Goal: Information Seeking & Learning: Learn about a topic

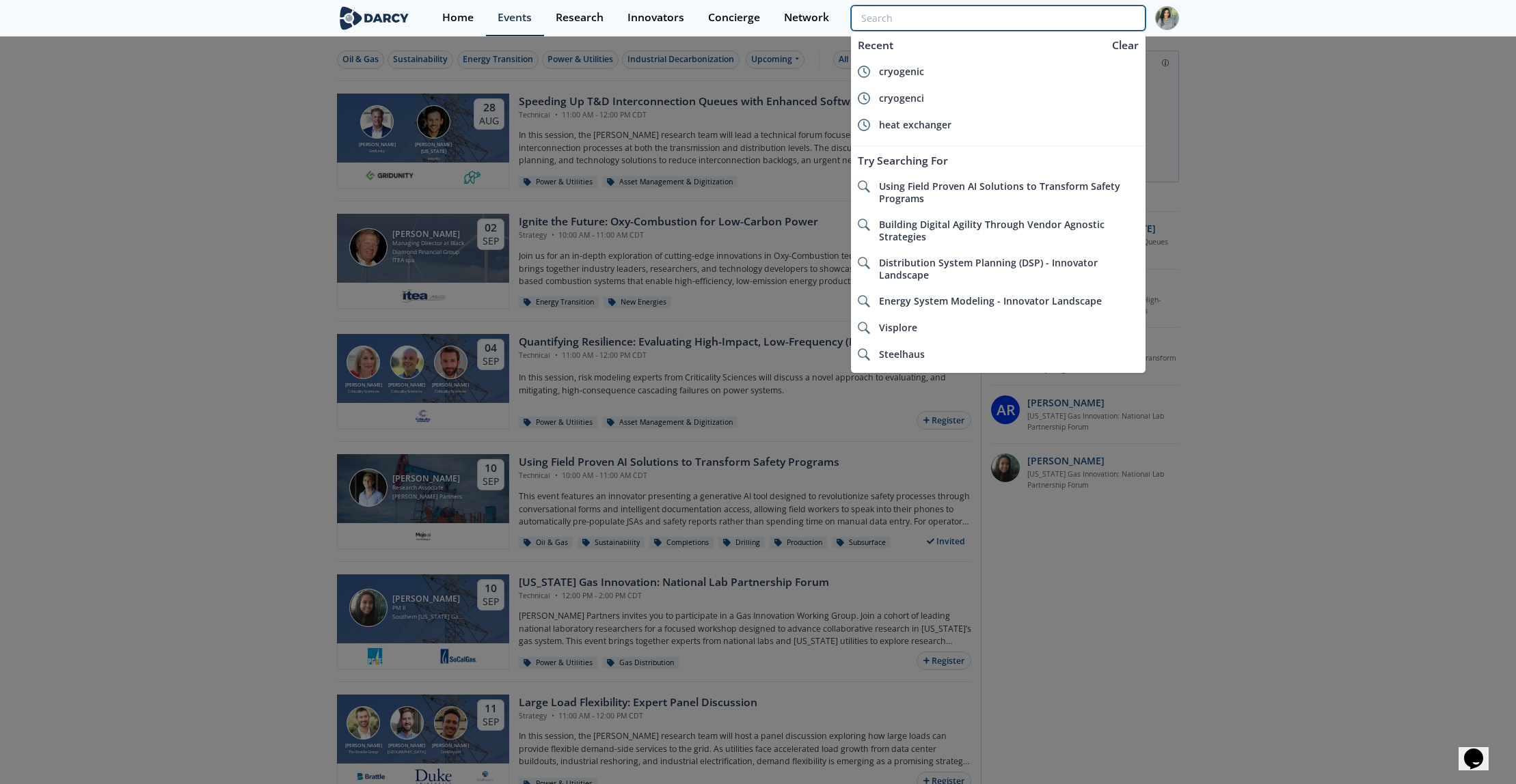
click at [1074, 15] on input "search" at bounding box center [998, 18] width 295 height 25
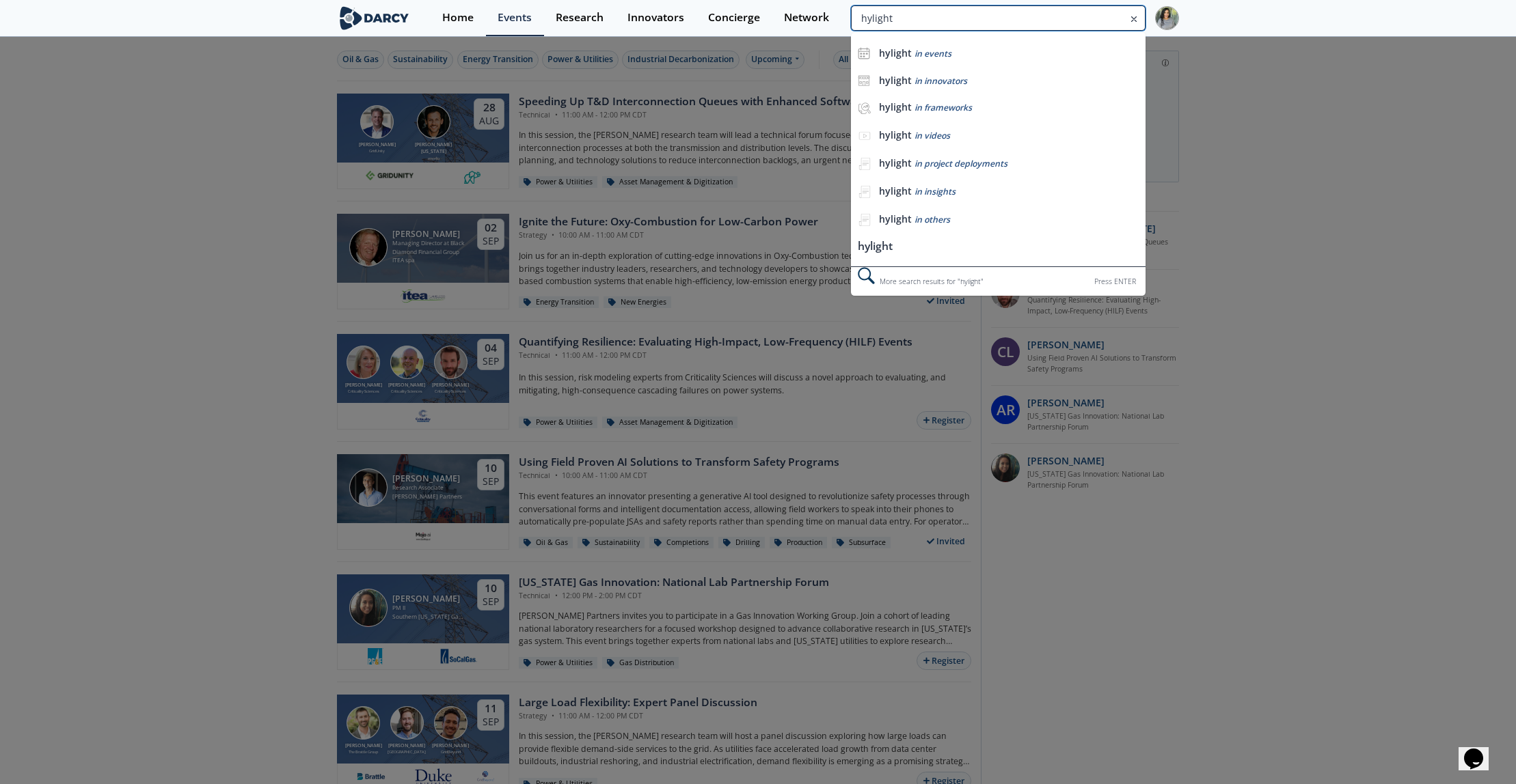
type input "hylight"
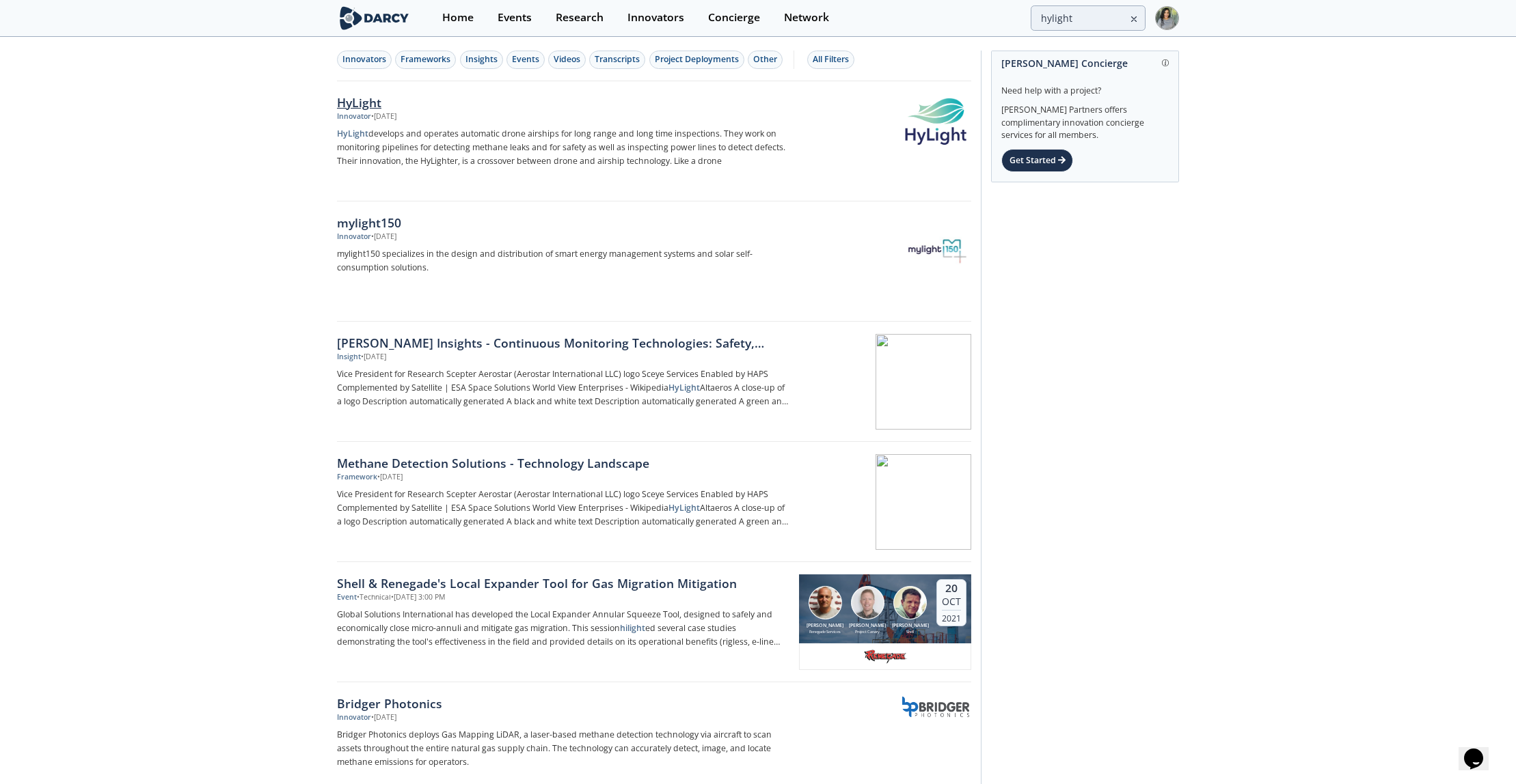
click at [347, 107] on div "HyLight" at bounding box center [563, 102] width 452 height 18
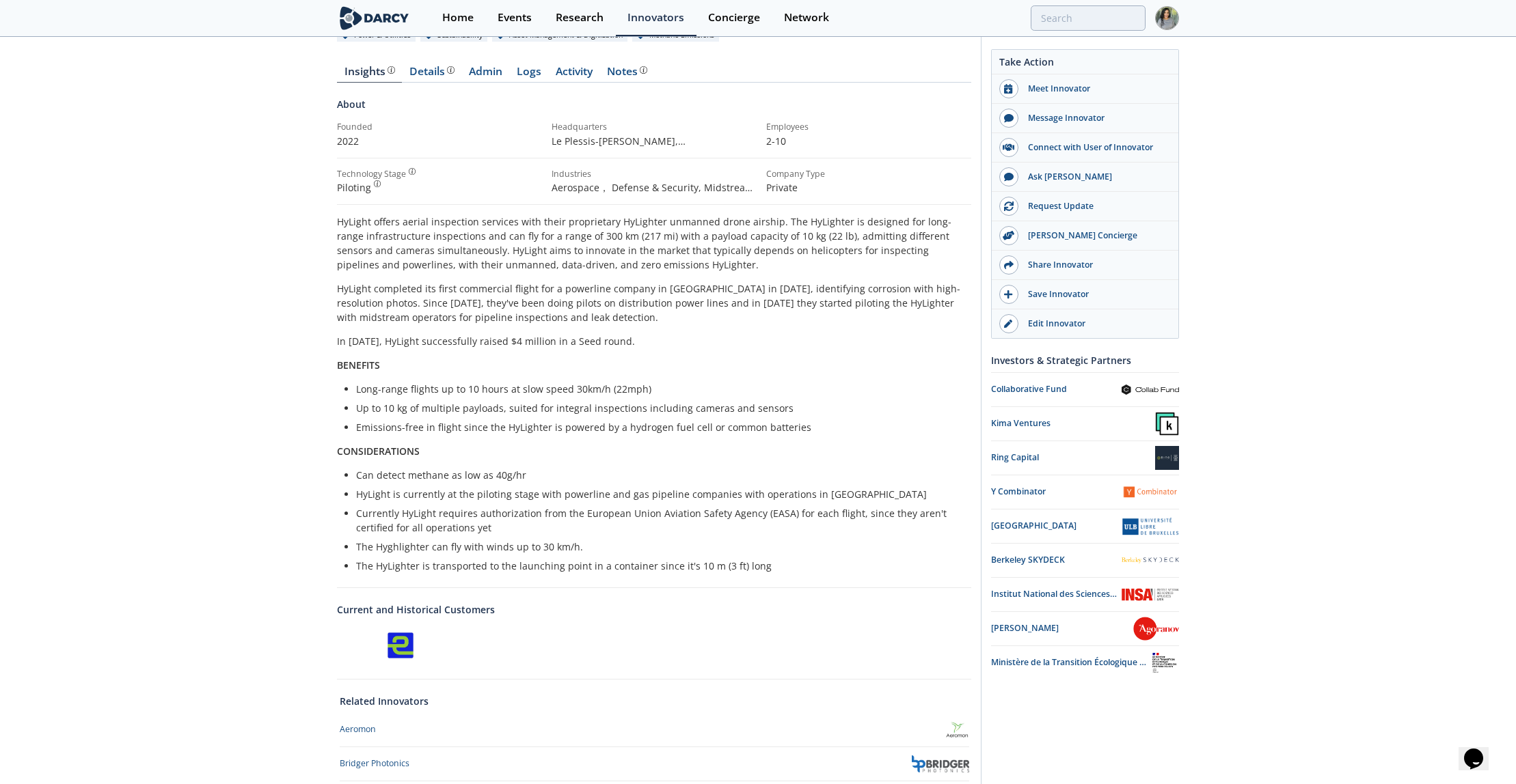
scroll to position [148, 0]
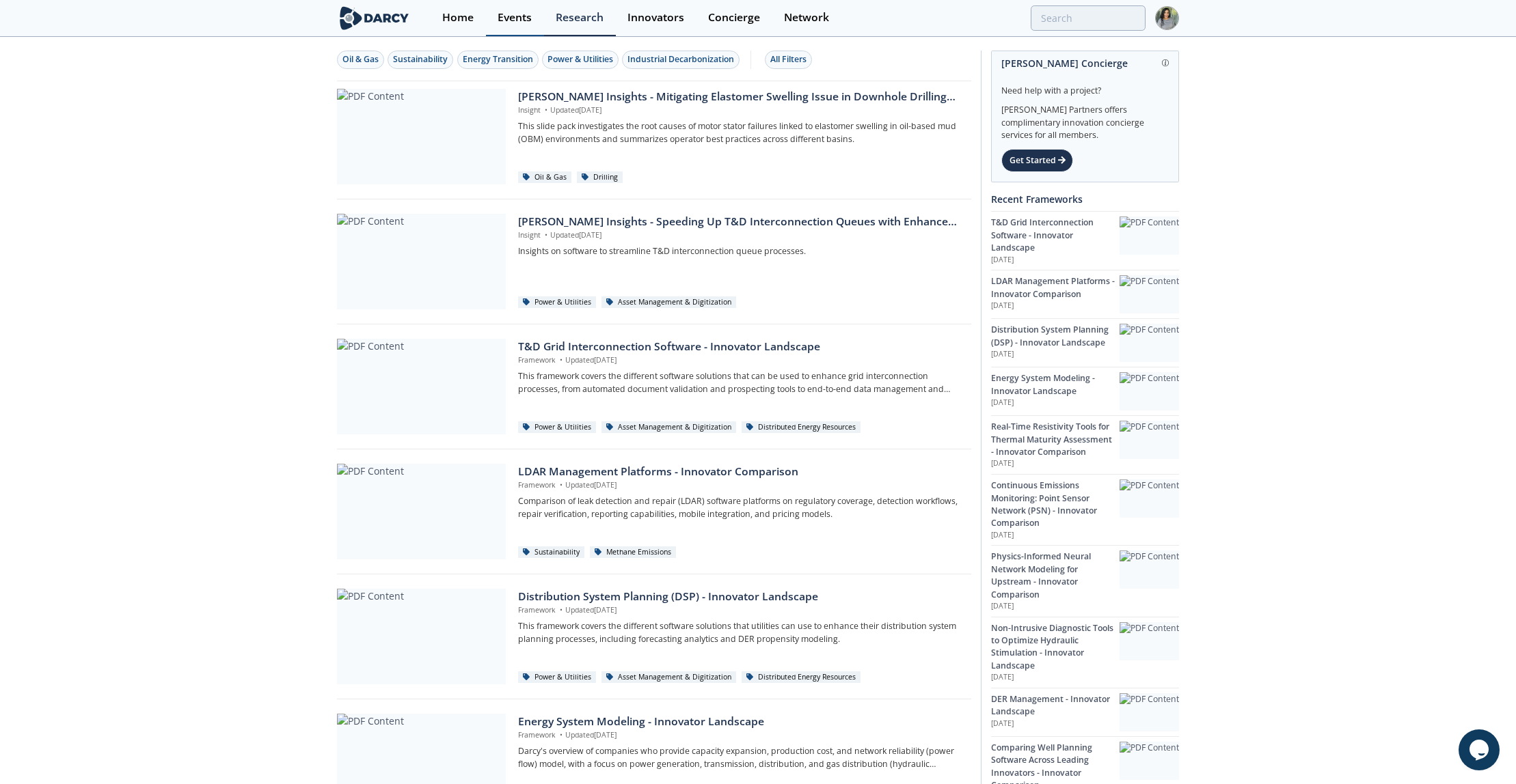
click at [509, 14] on div "Events" at bounding box center [514, 18] width 34 height 11
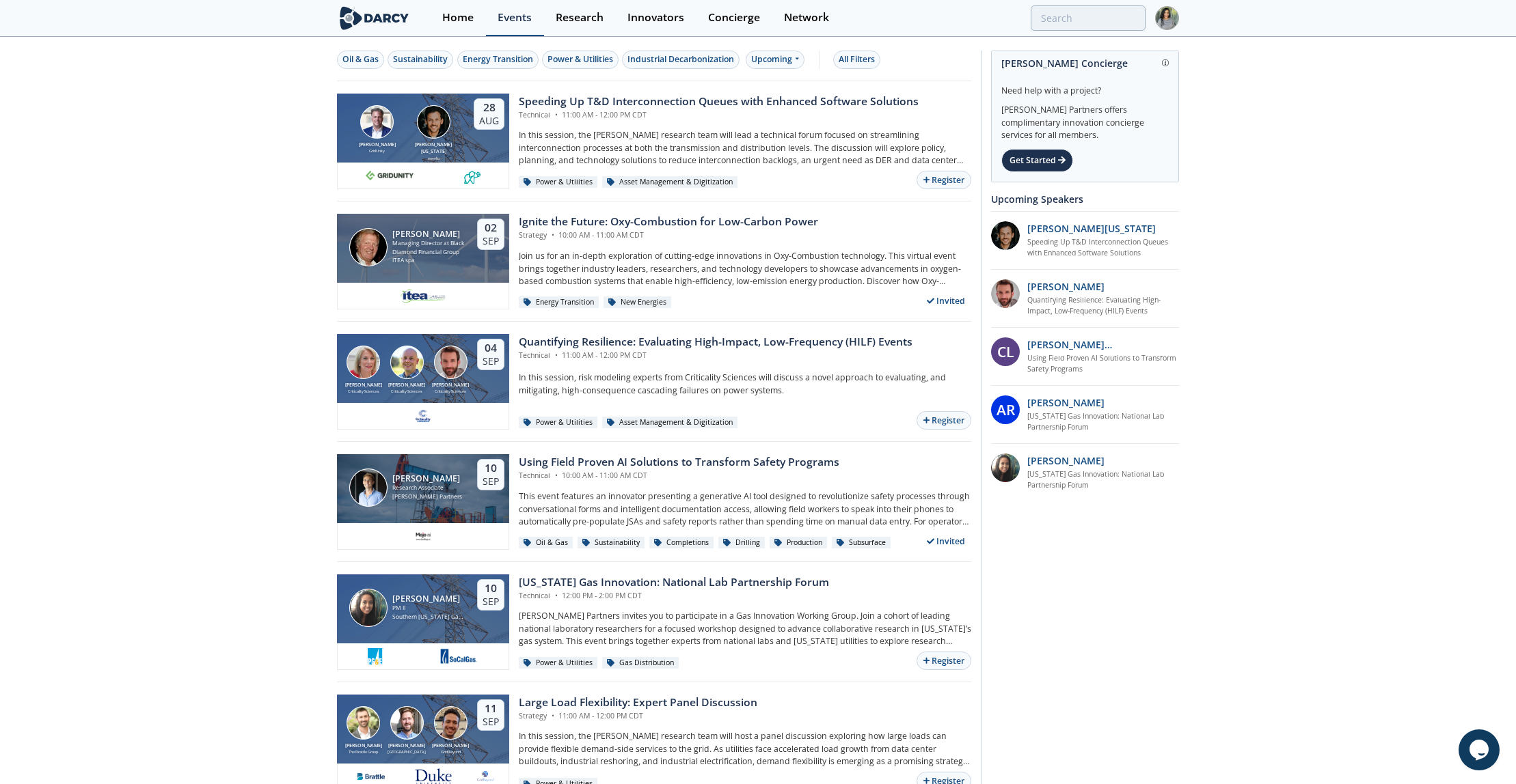
click at [509, 14] on div "Events" at bounding box center [514, 18] width 34 height 11
click at [780, 65] on div "Upcoming" at bounding box center [775, 60] width 59 height 18
click at [788, 104] on div "Past" at bounding box center [792, 104] width 85 height 22
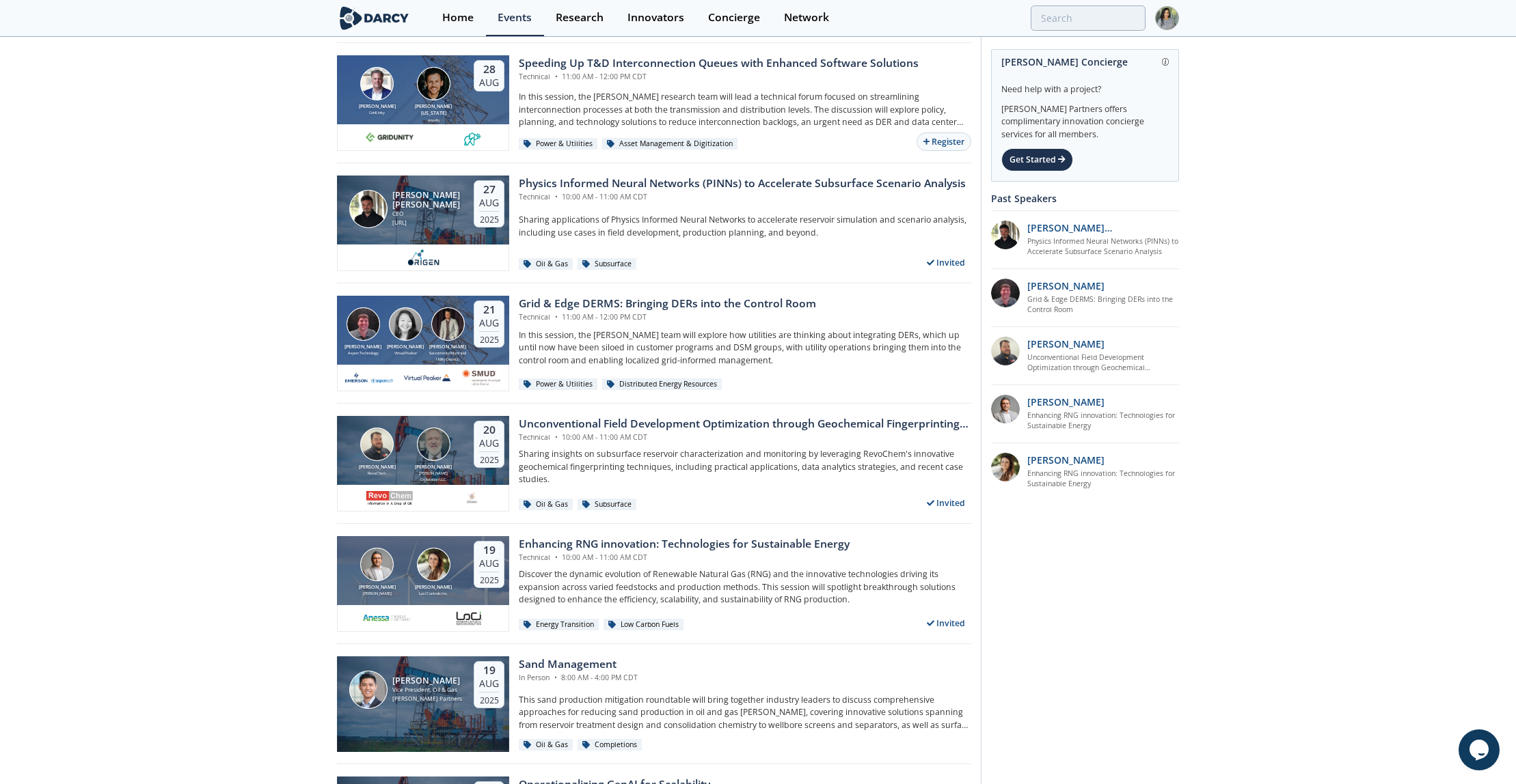
scroll to position [37, 0]
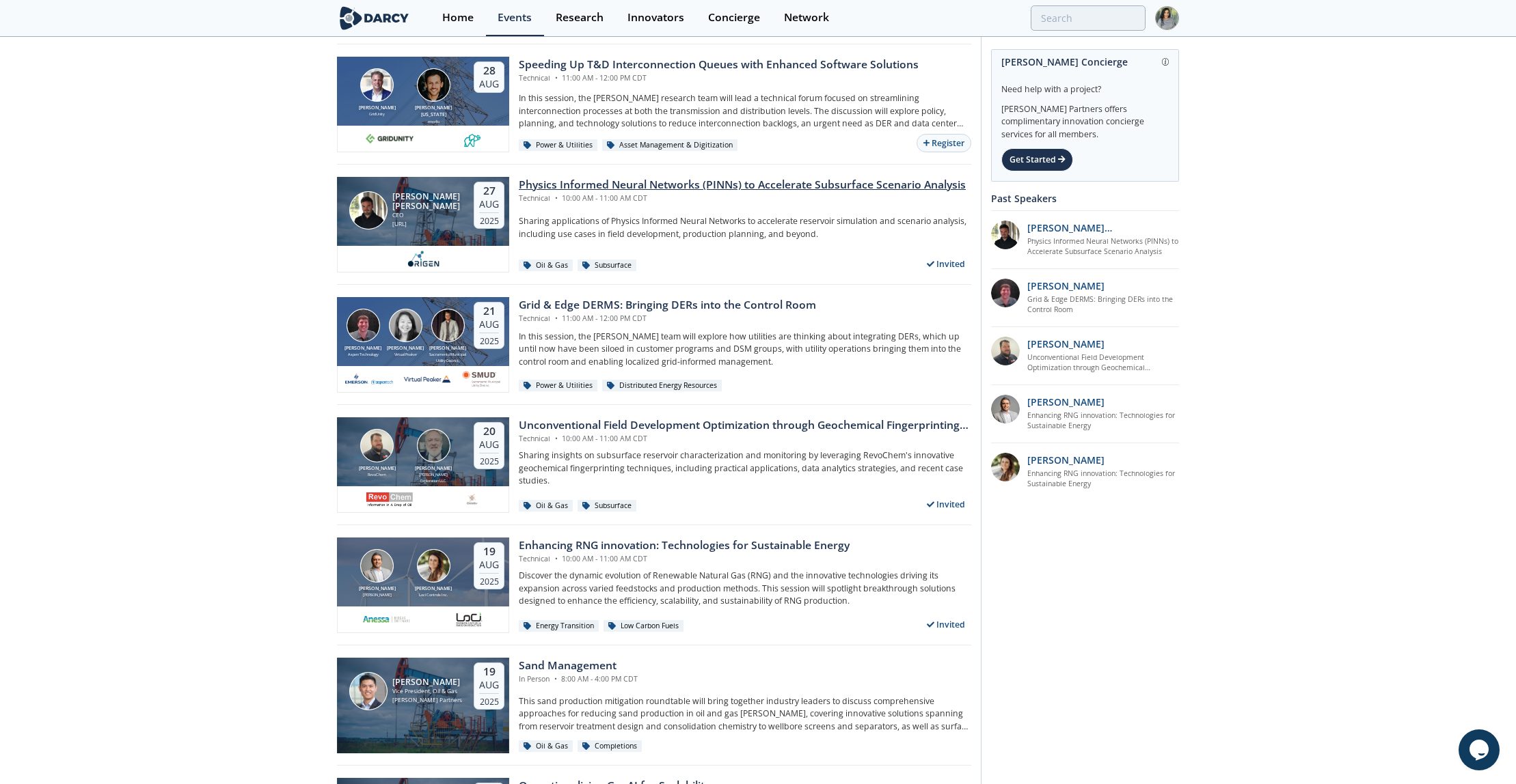
click at [591, 179] on div "Physics Informed Neural Networks (PINNs) to Accelerate Subsurface Scenario Anal…" at bounding box center [743, 185] width 447 height 17
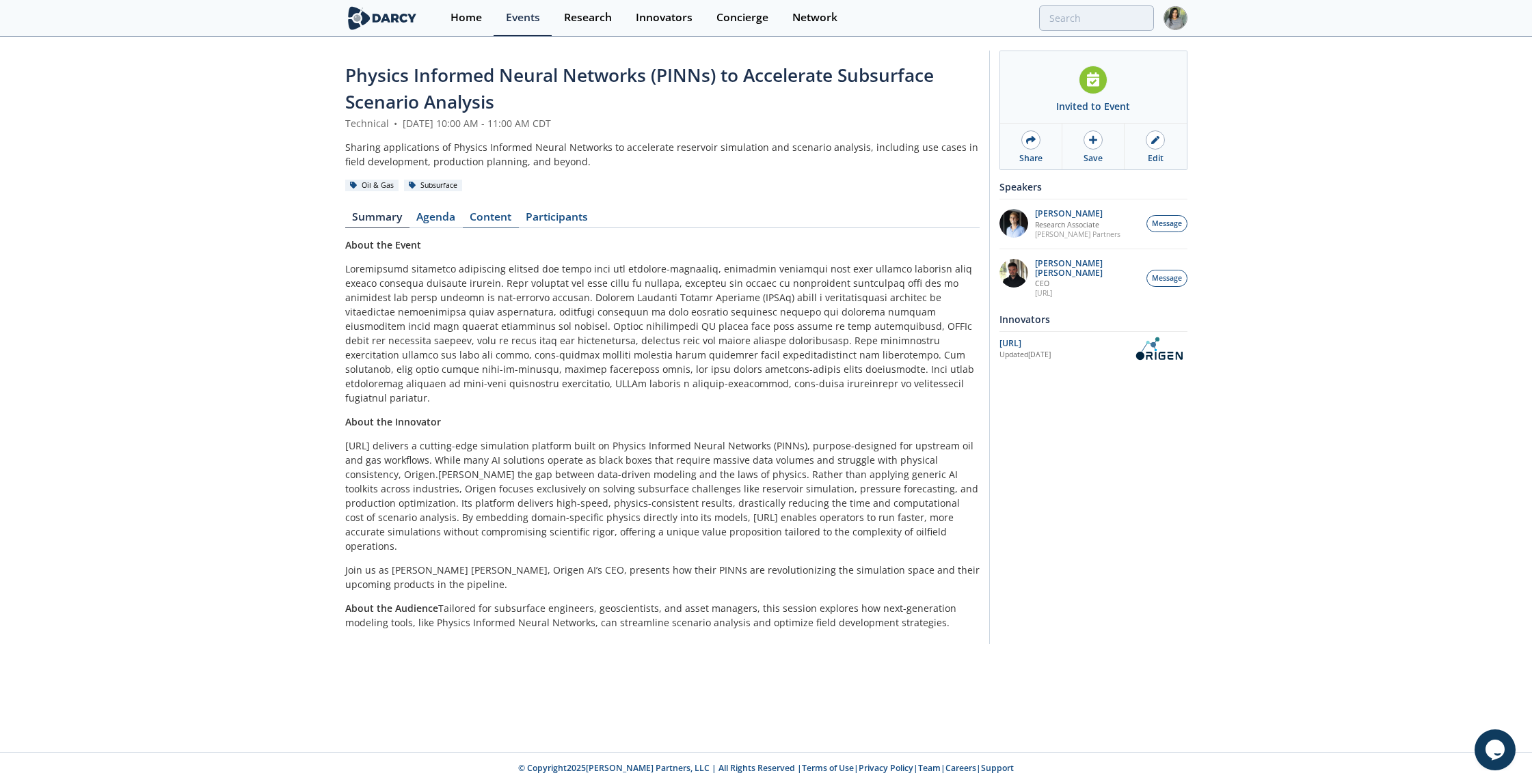
click at [489, 227] on link "Content" at bounding box center [490, 220] width 56 height 17
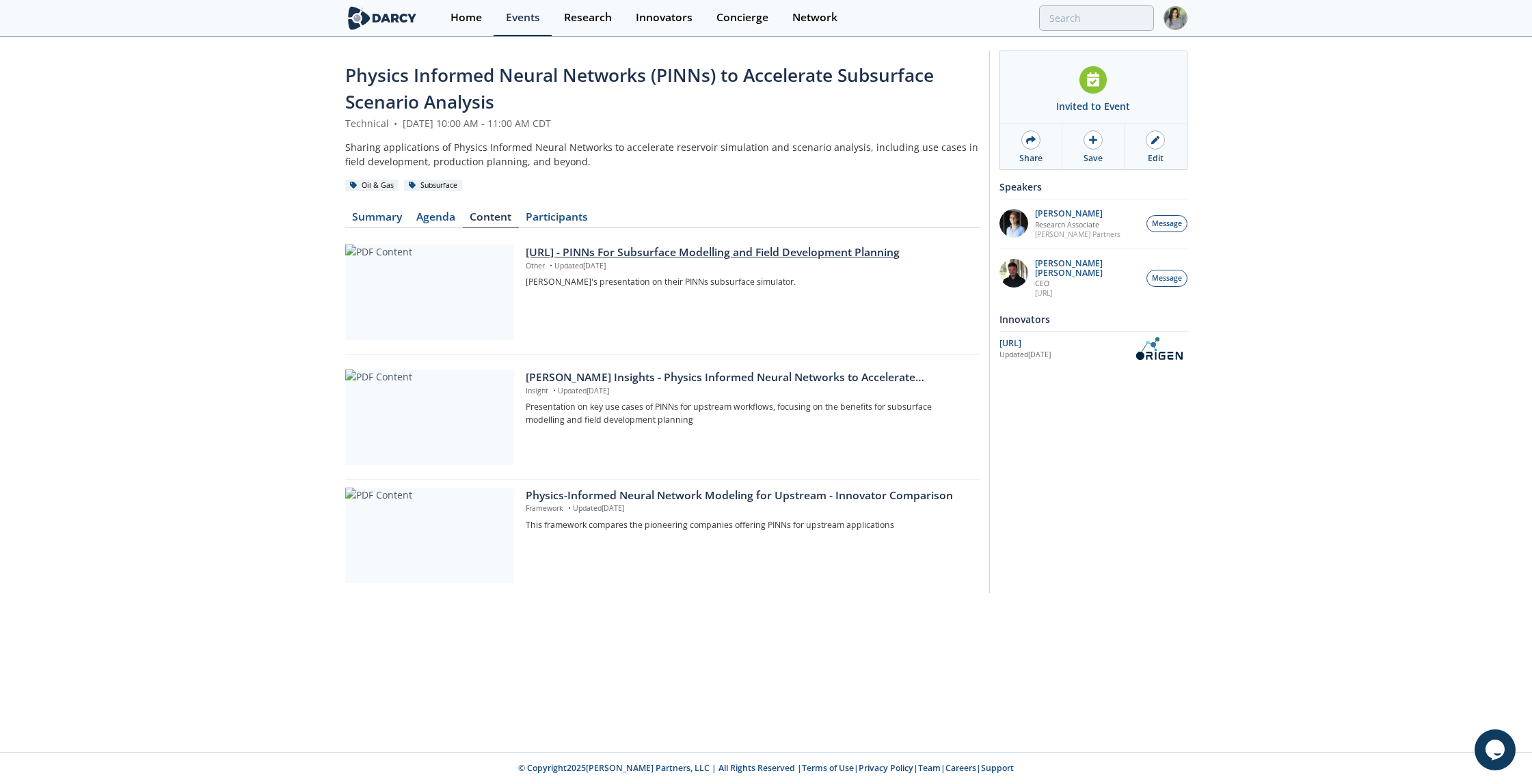
click at [582, 256] on div "[URL] - PINNs For Subsurface Modelling and Field Development Planning" at bounding box center [747, 253] width 444 height 17
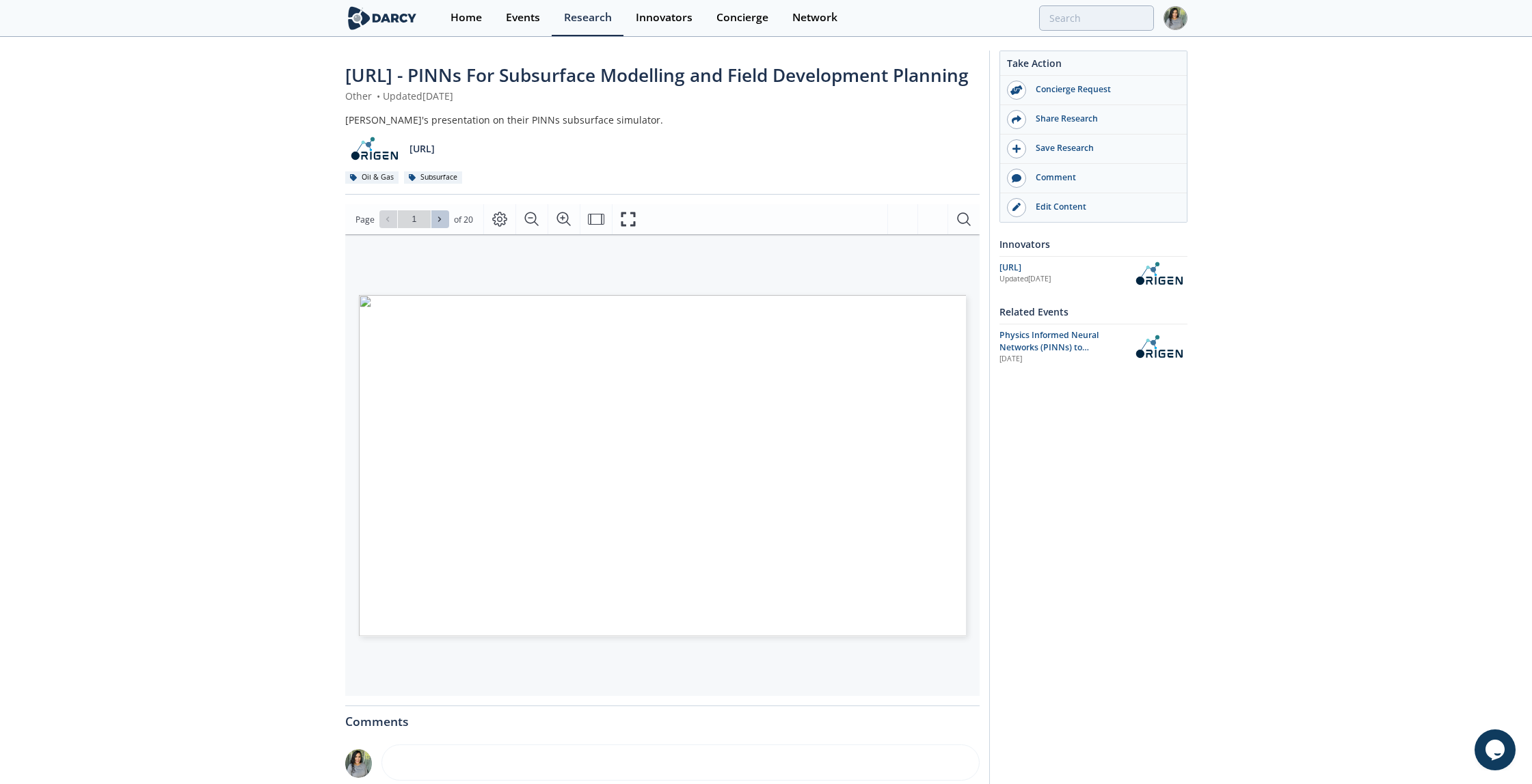
click at [445, 228] on button at bounding box center [440, 219] width 18 height 18
type input "2"
click at [445, 228] on button at bounding box center [440, 219] width 18 height 18
type input "3"
click at [445, 228] on button at bounding box center [440, 219] width 18 height 18
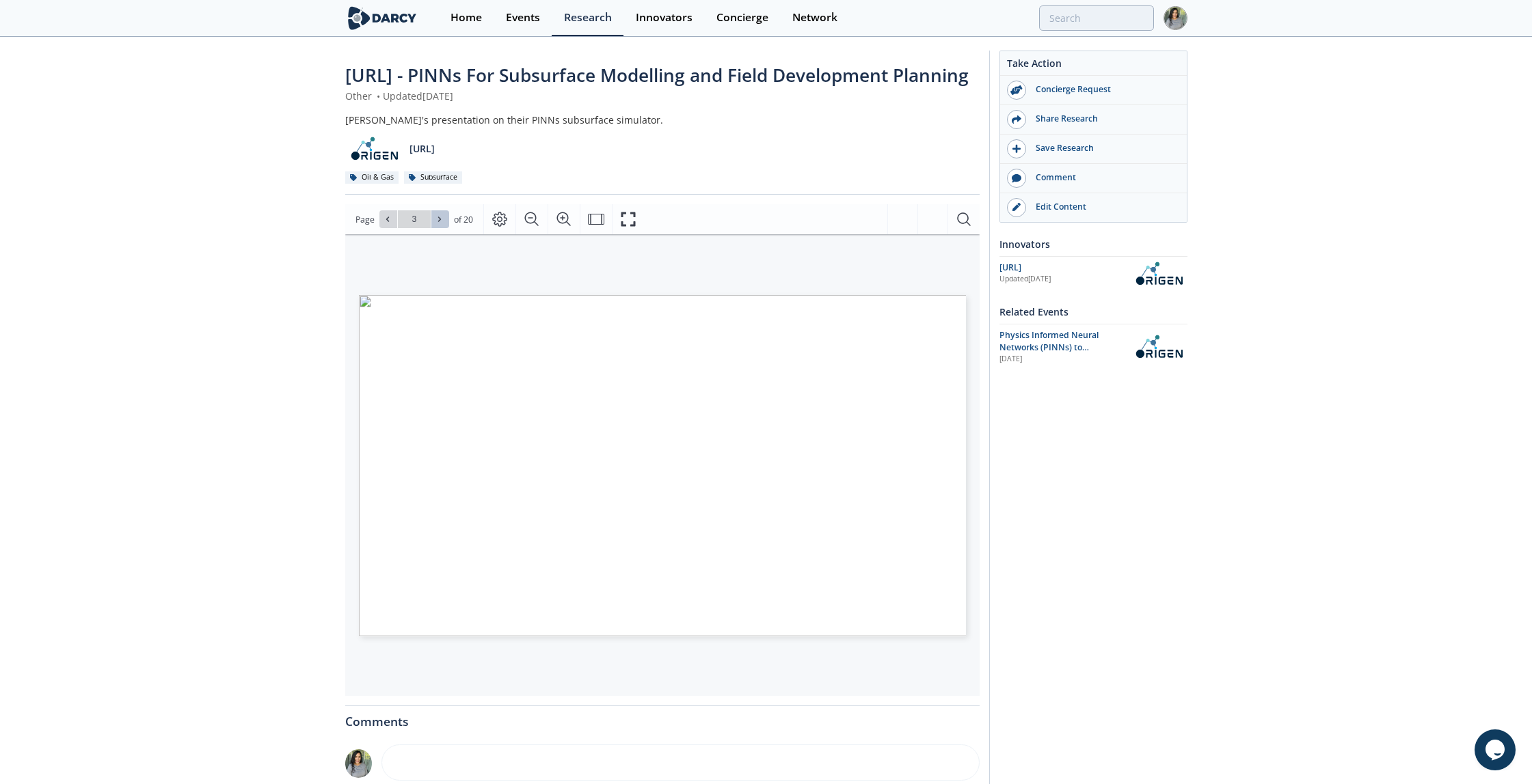
type input "4"
click at [445, 228] on button at bounding box center [440, 219] width 18 height 18
type input "5"
click at [445, 228] on button at bounding box center [440, 219] width 18 height 18
type input "6"
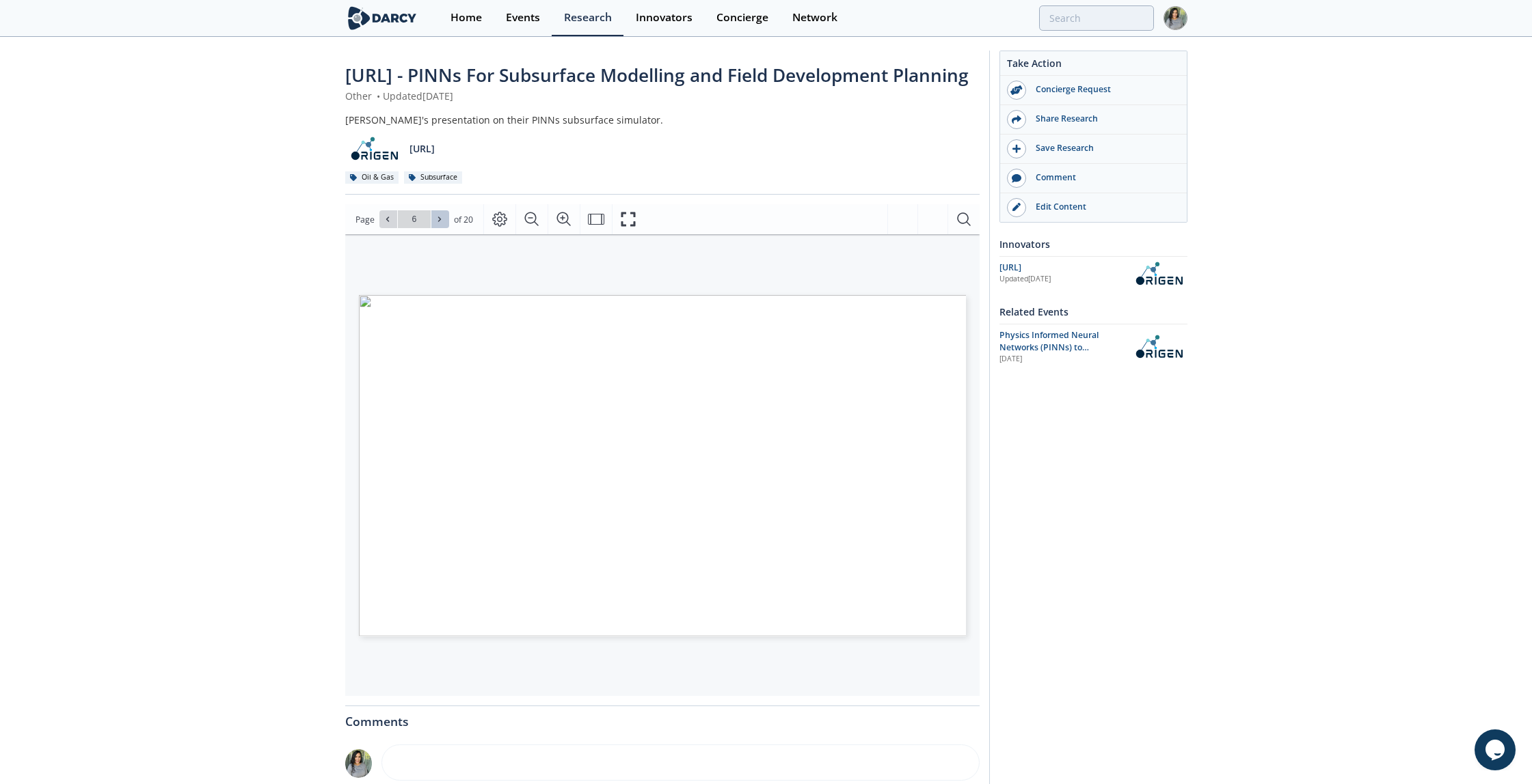
click at [445, 228] on button at bounding box center [440, 219] width 18 height 18
type input "7"
click at [445, 228] on button at bounding box center [440, 219] width 18 height 18
type input "8"
click at [445, 228] on button at bounding box center [440, 219] width 18 height 18
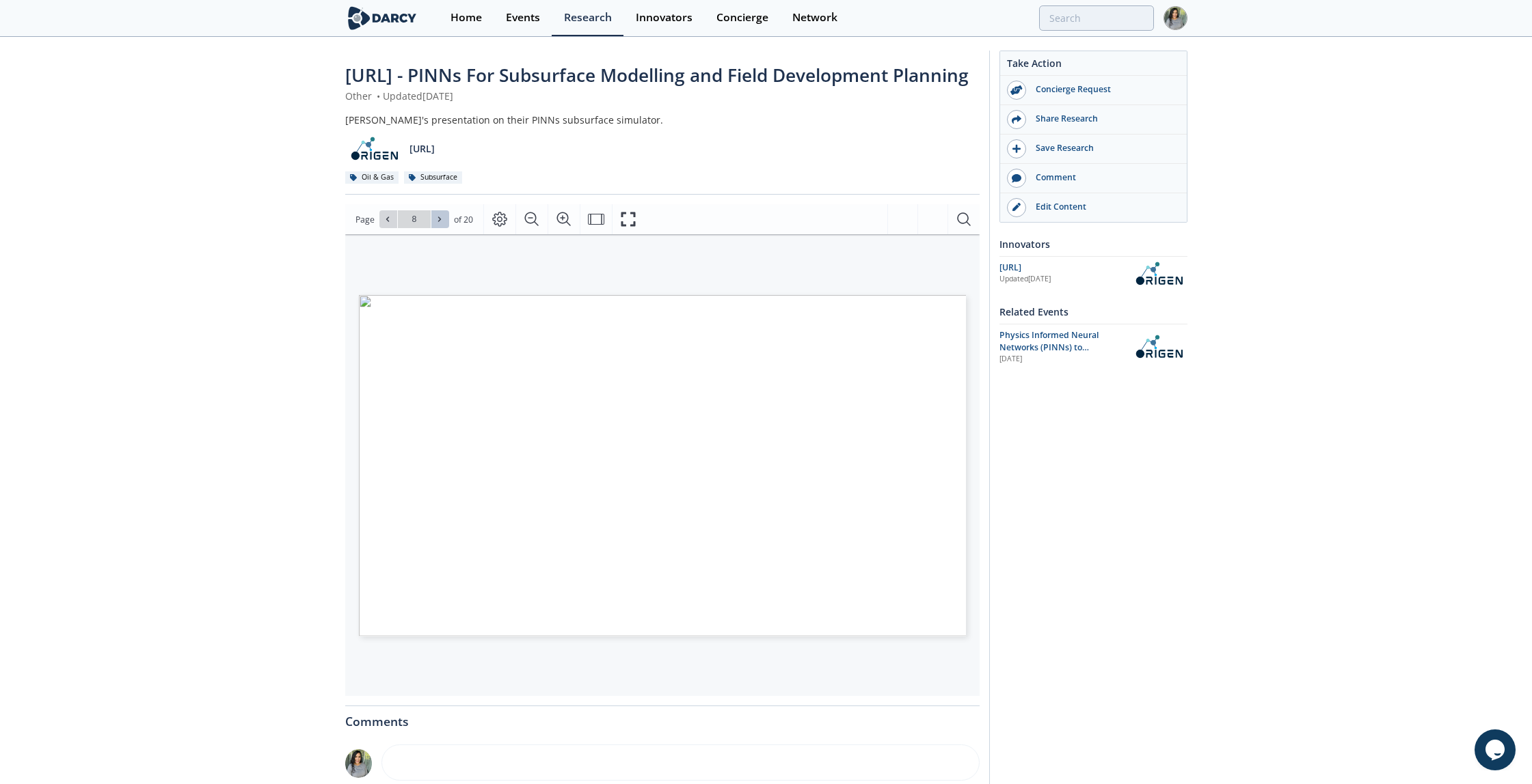
type input "9"
click at [445, 228] on button at bounding box center [440, 219] width 18 height 18
type input "10"
click at [445, 228] on button at bounding box center [440, 219] width 18 height 18
type input "11"
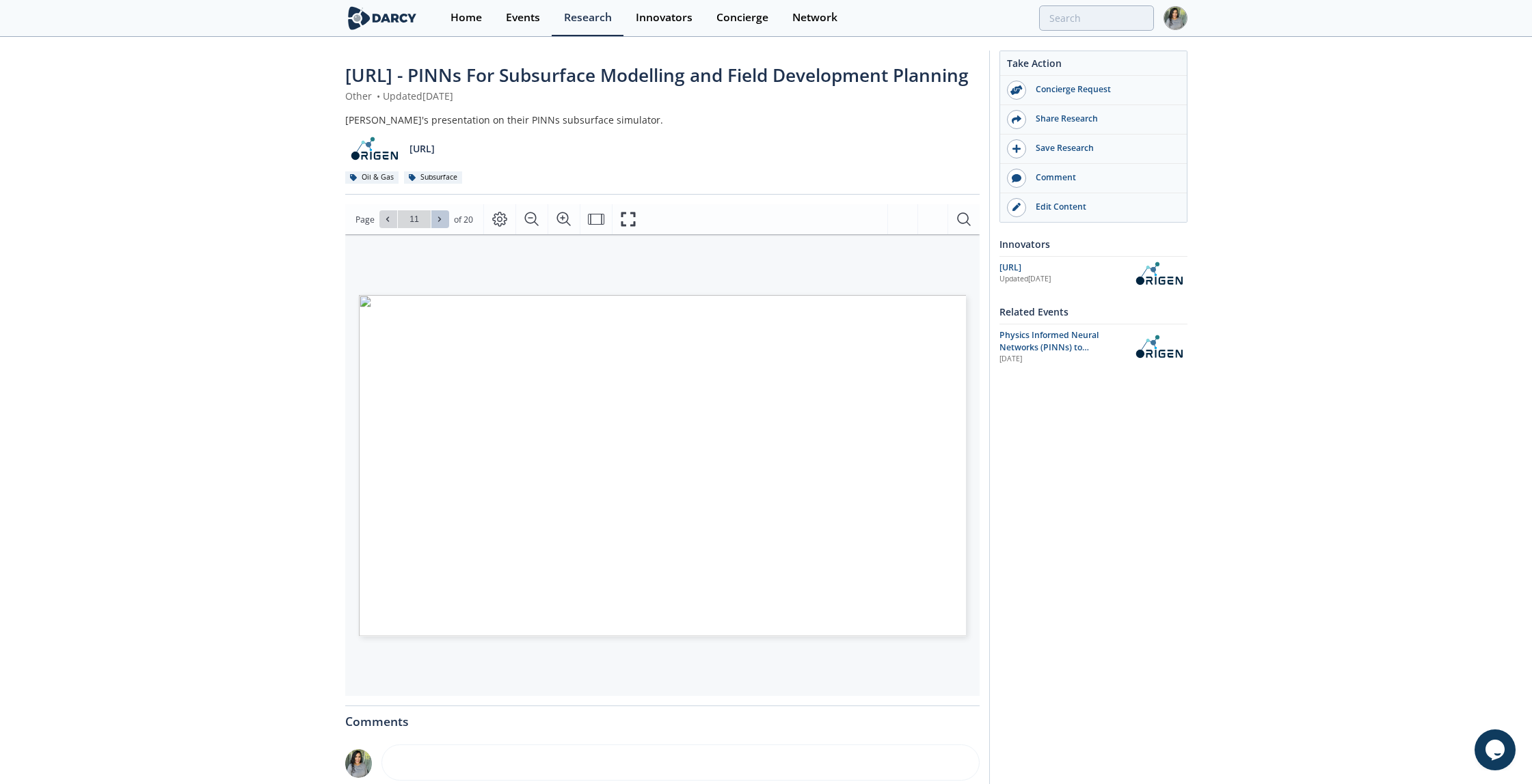
click at [445, 228] on button at bounding box center [440, 219] width 18 height 18
type input "12"
click at [442, 224] on icon at bounding box center [440, 219] width 8 height 8
type input "13"
click at [442, 224] on icon at bounding box center [440, 219] width 8 height 8
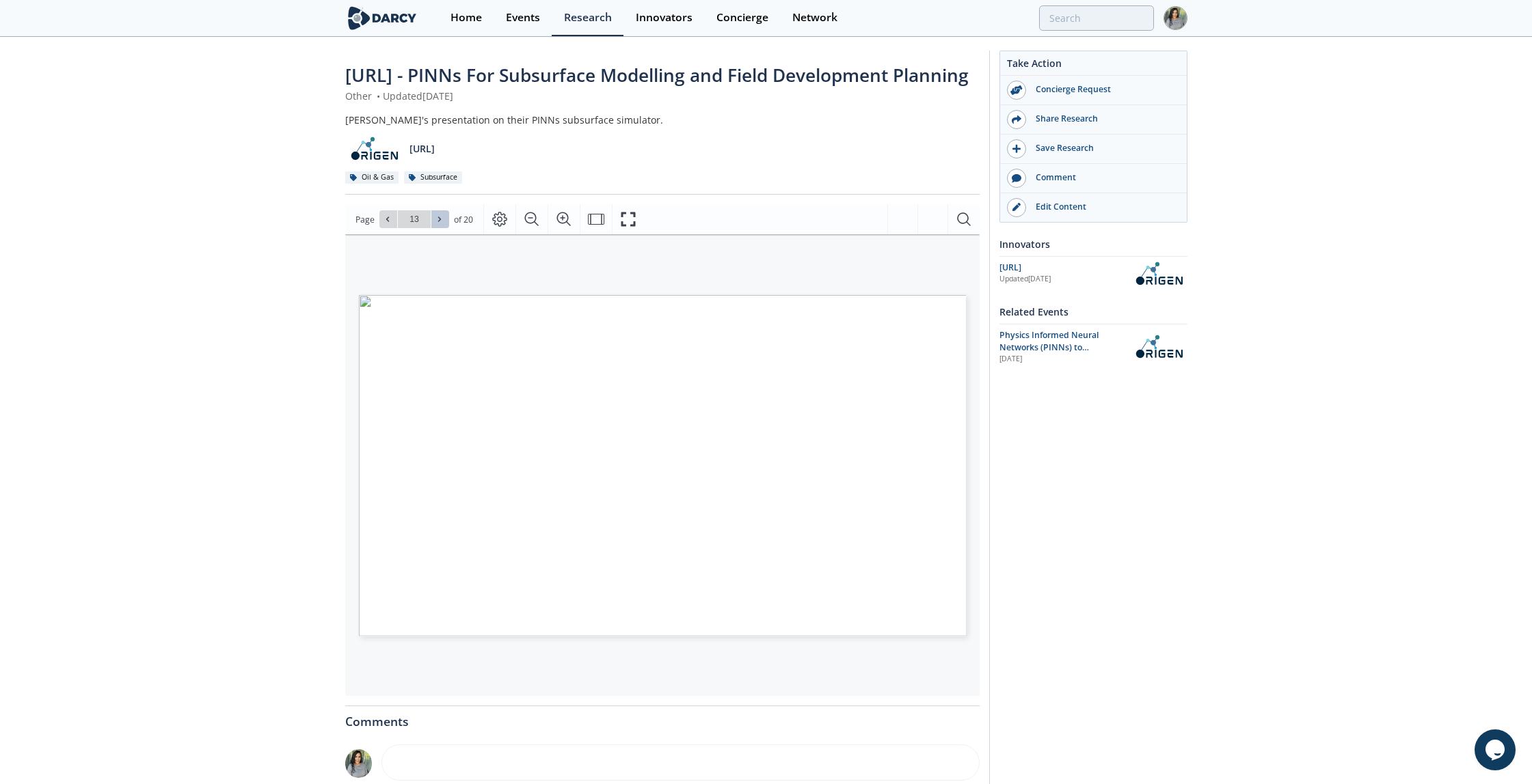
type input "14"
click at [442, 224] on icon at bounding box center [440, 219] width 8 height 8
type input "15"
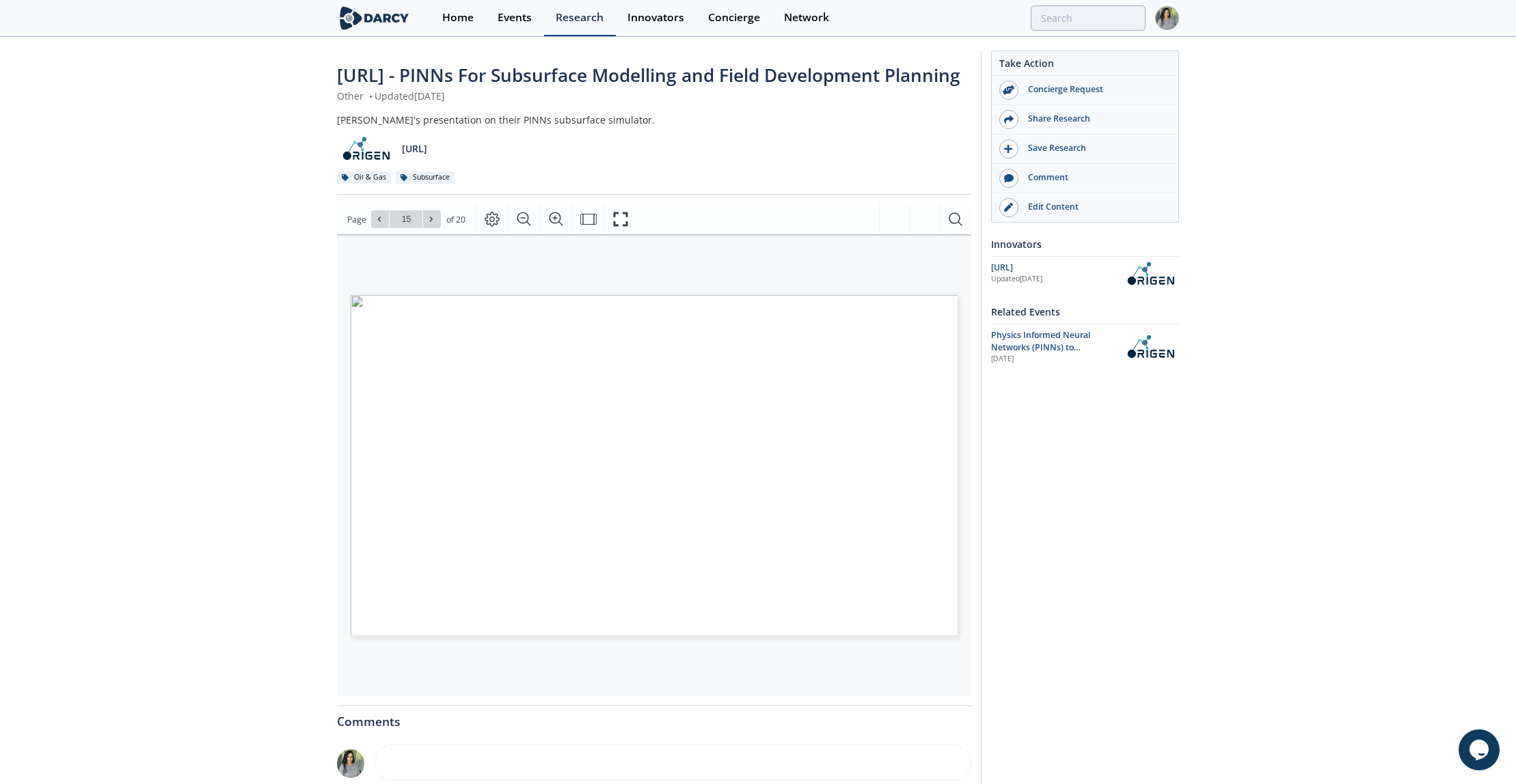
click at [569, 24] on link "Research" at bounding box center [580, 18] width 72 height 36
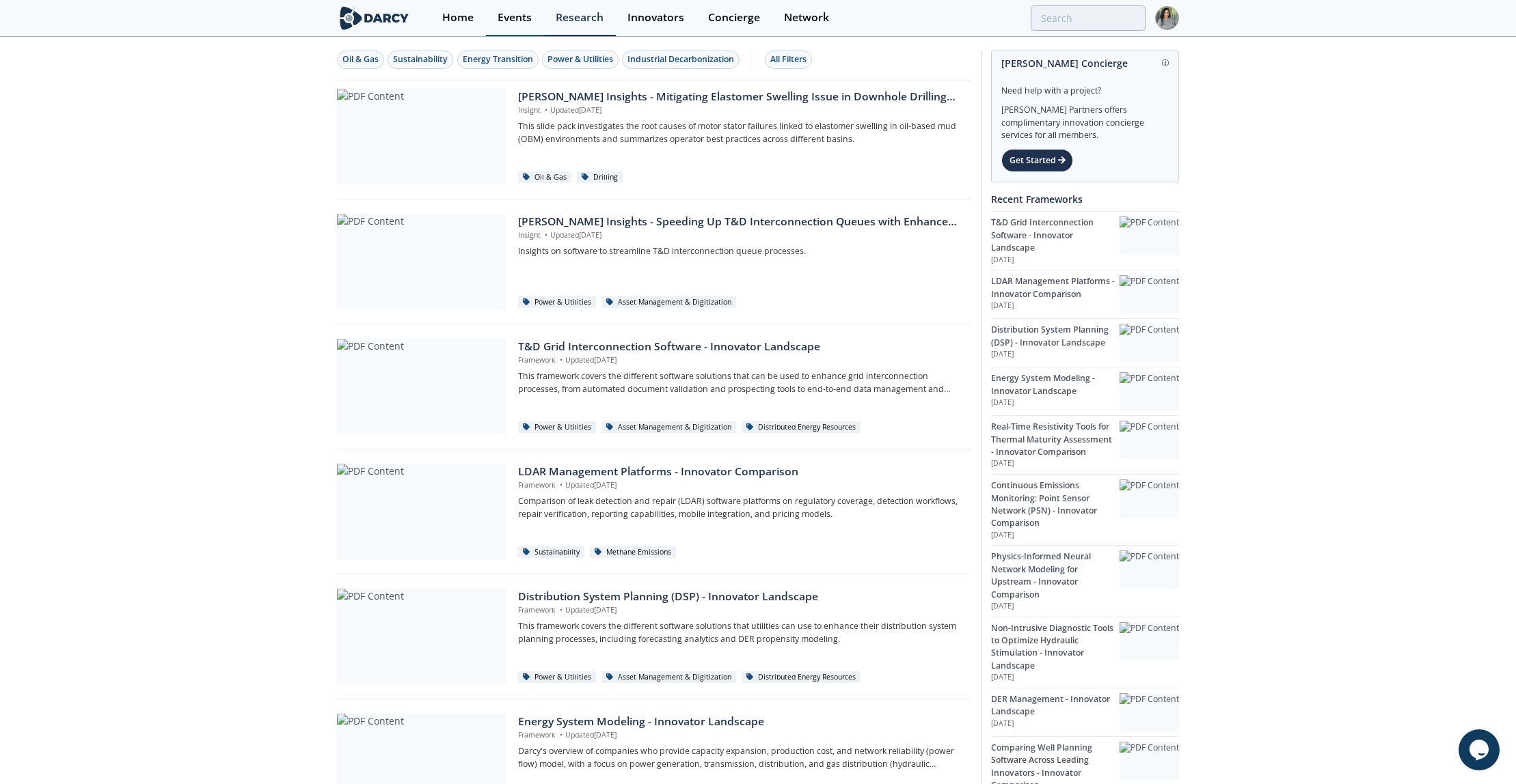
click at [509, 22] on div "Events" at bounding box center [514, 18] width 34 height 11
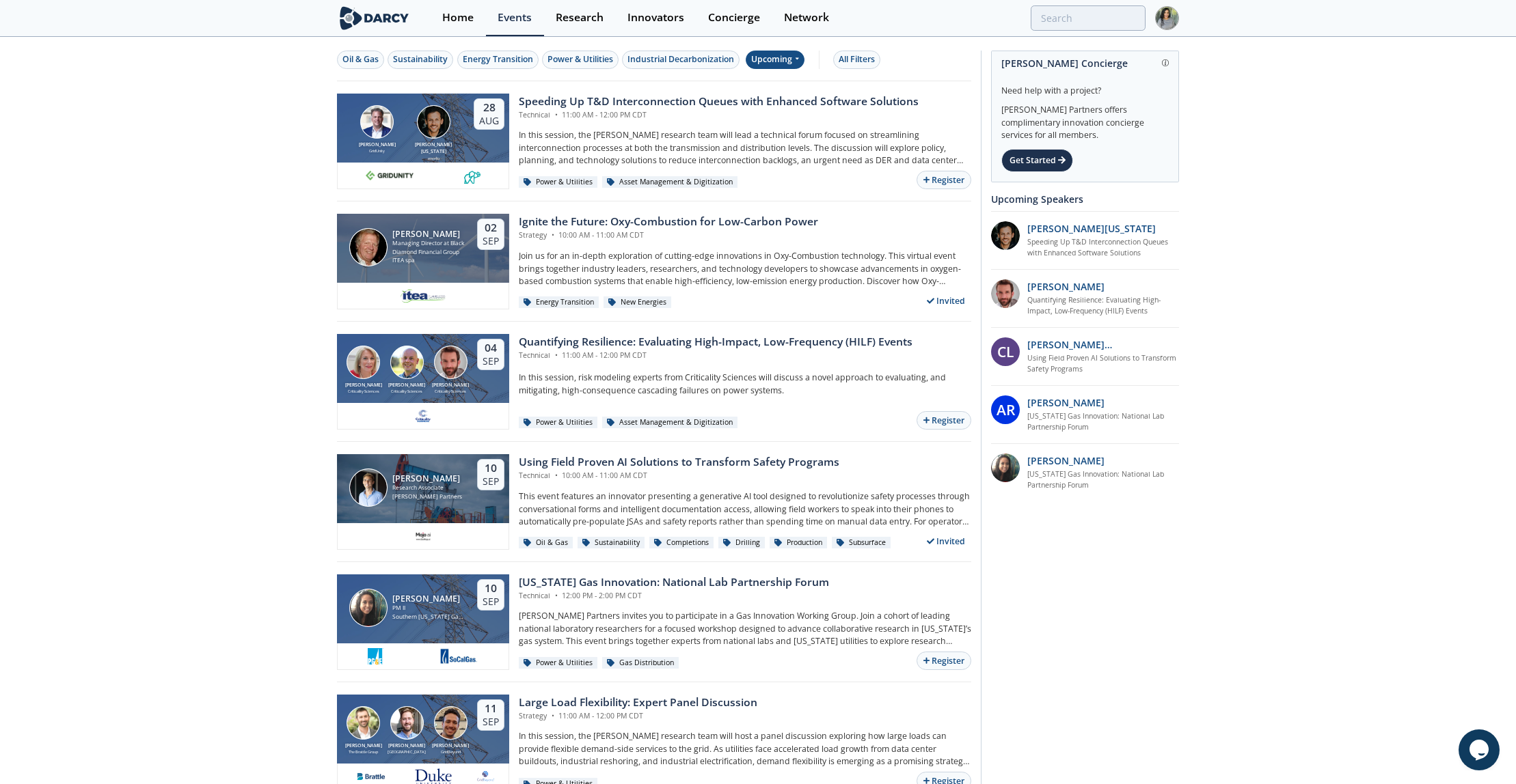
click at [786, 57] on div "Upcoming" at bounding box center [775, 60] width 59 height 18
click at [779, 104] on div "Past" at bounding box center [792, 104] width 85 height 22
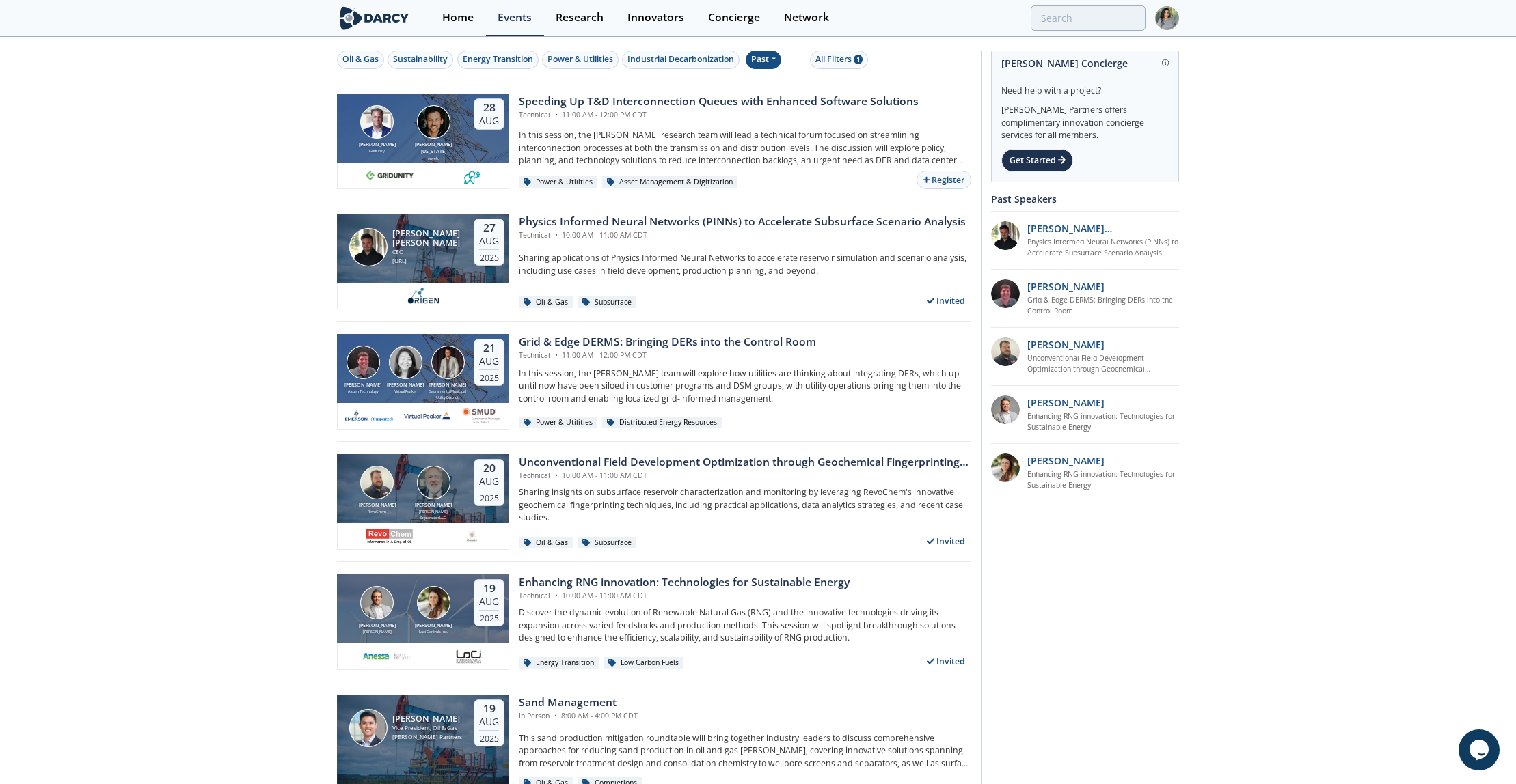
click at [821, 70] on div "Oil & Gas Sustainability Energy Transition Power & Utilities Industrial Decarbo…" at bounding box center [654, 60] width 634 height 43
click at [824, 56] on div "All Filters 1" at bounding box center [839, 60] width 47 height 13
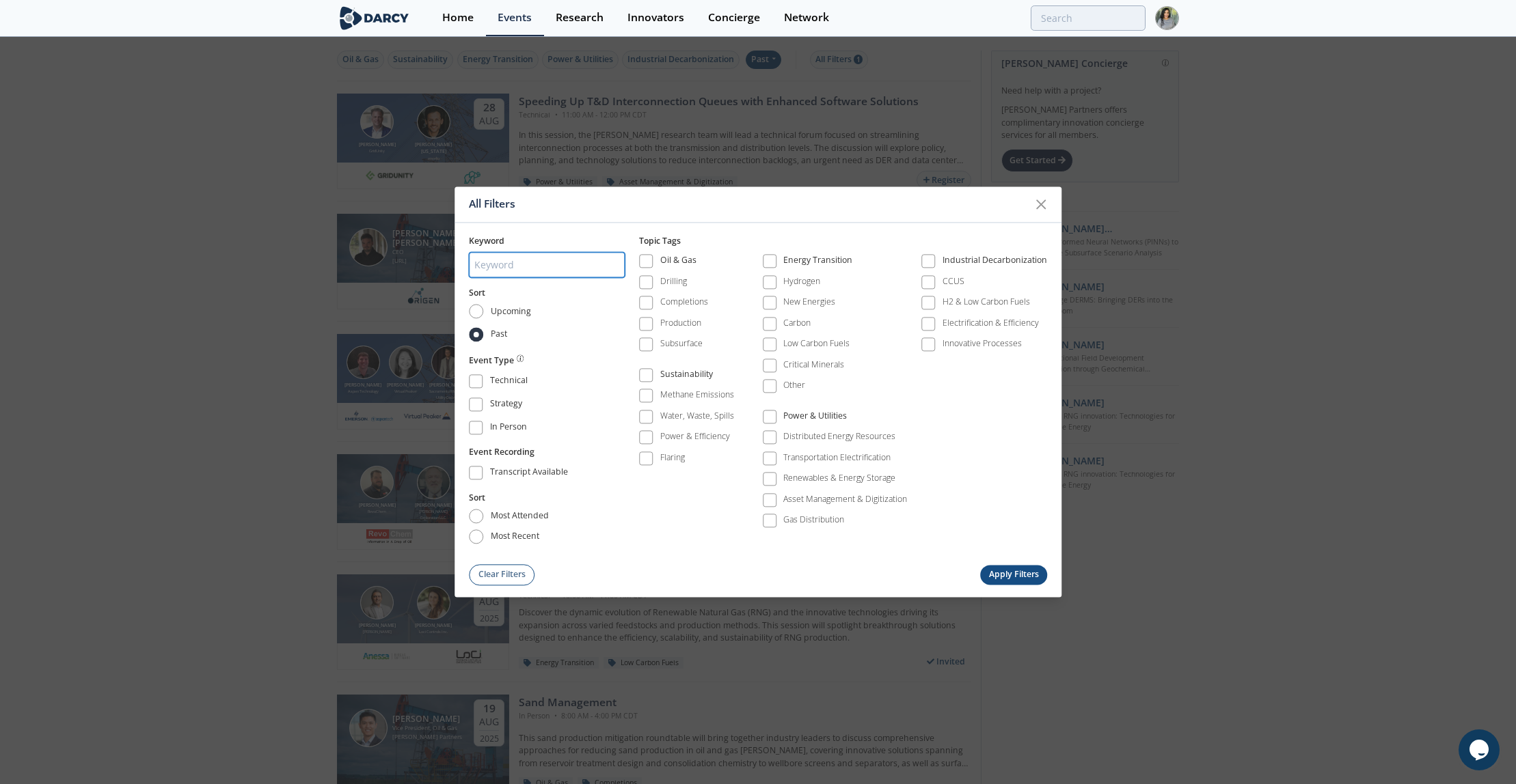
click at [543, 258] on input "search" at bounding box center [547, 265] width 156 height 25
type input "AI"
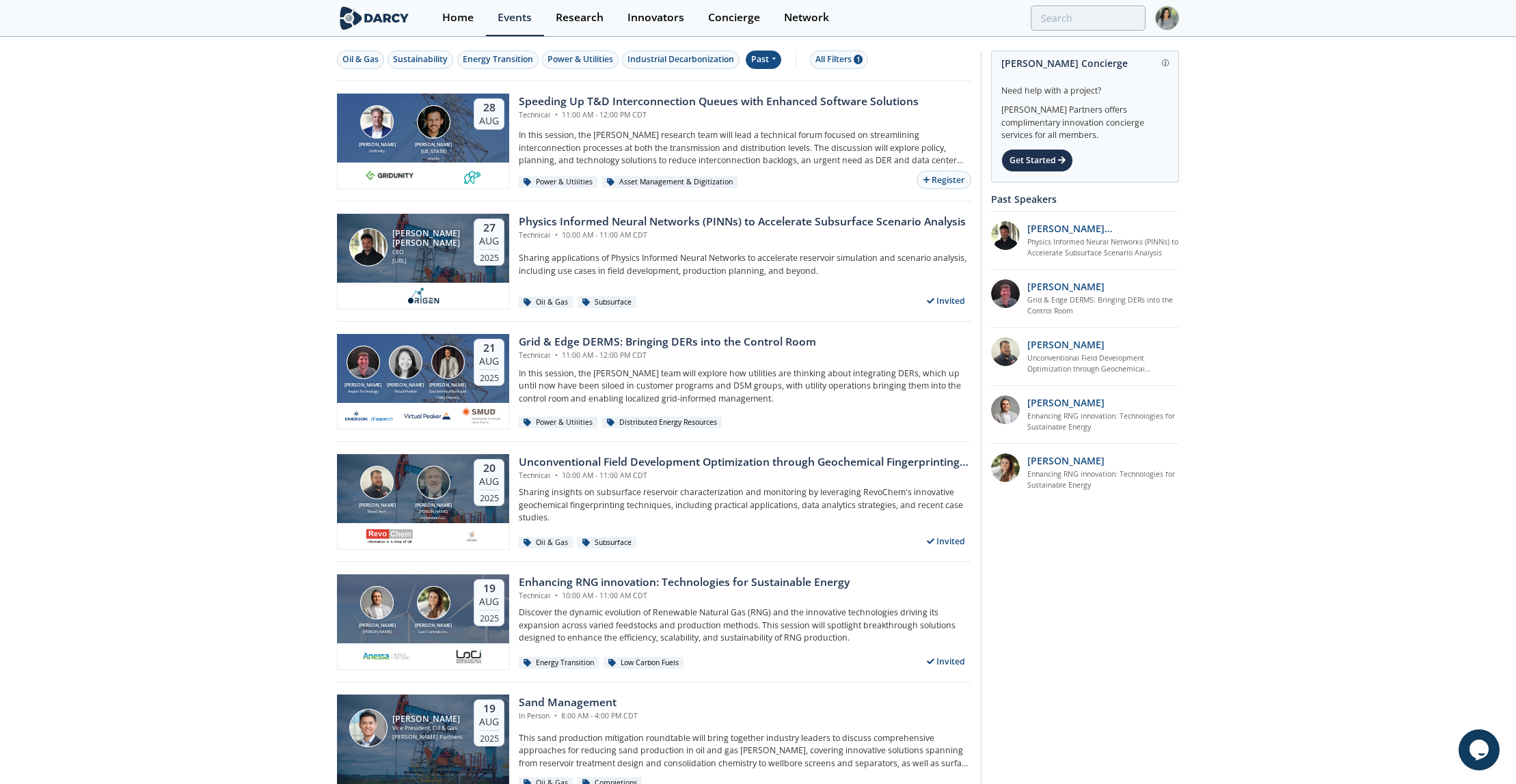
click at [767, 56] on div "Past" at bounding box center [764, 60] width 36 height 18
click at [844, 54] on div "All Filters 1" at bounding box center [839, 60] width 47 height 13
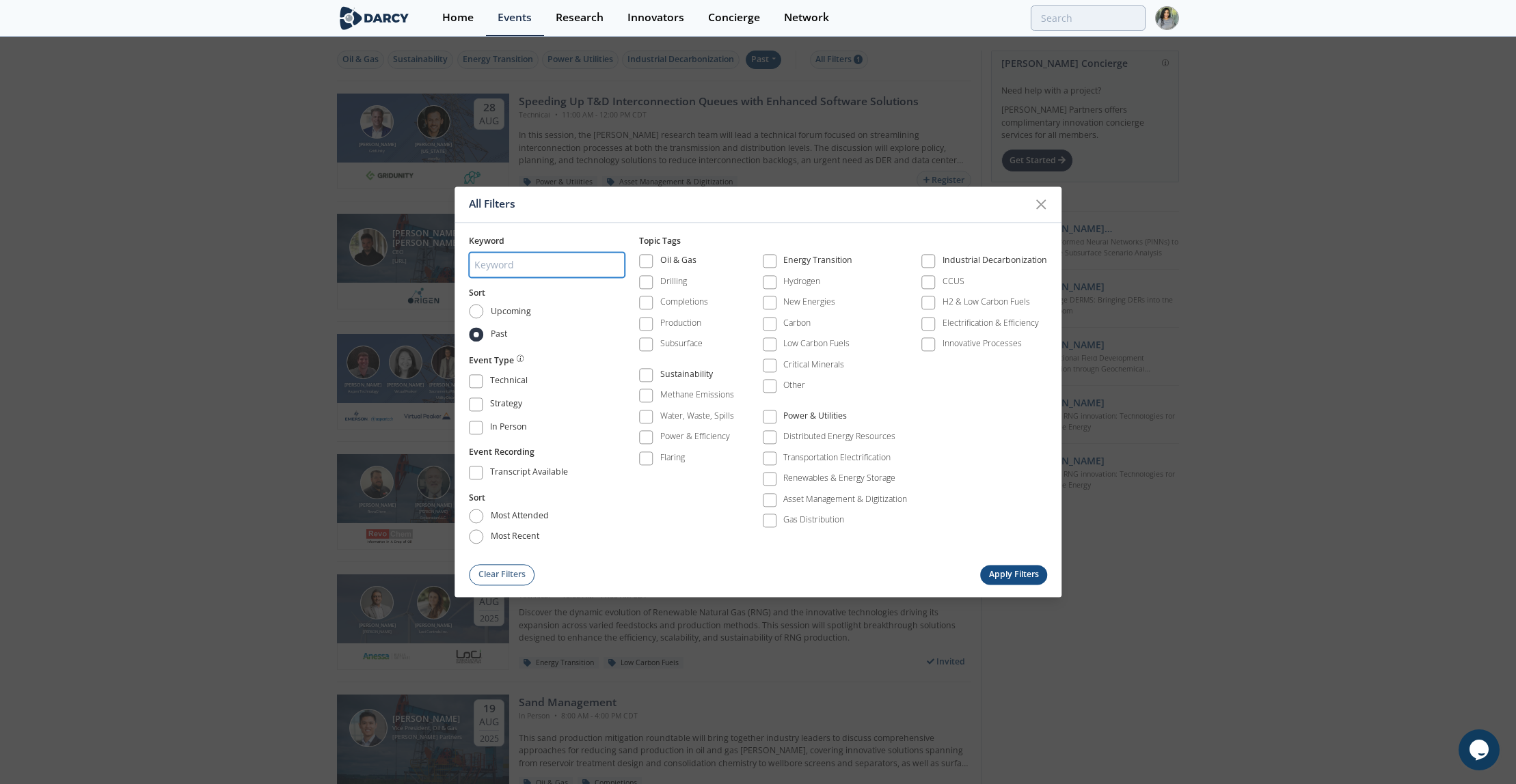
click at [539, 256] on input "search" at bounding box center [547, 265] width 156 height 25
type input "AI"
click at [1030, 565] on button "Apply Filters" at bounding box center [1014, 574] width 67 height 19
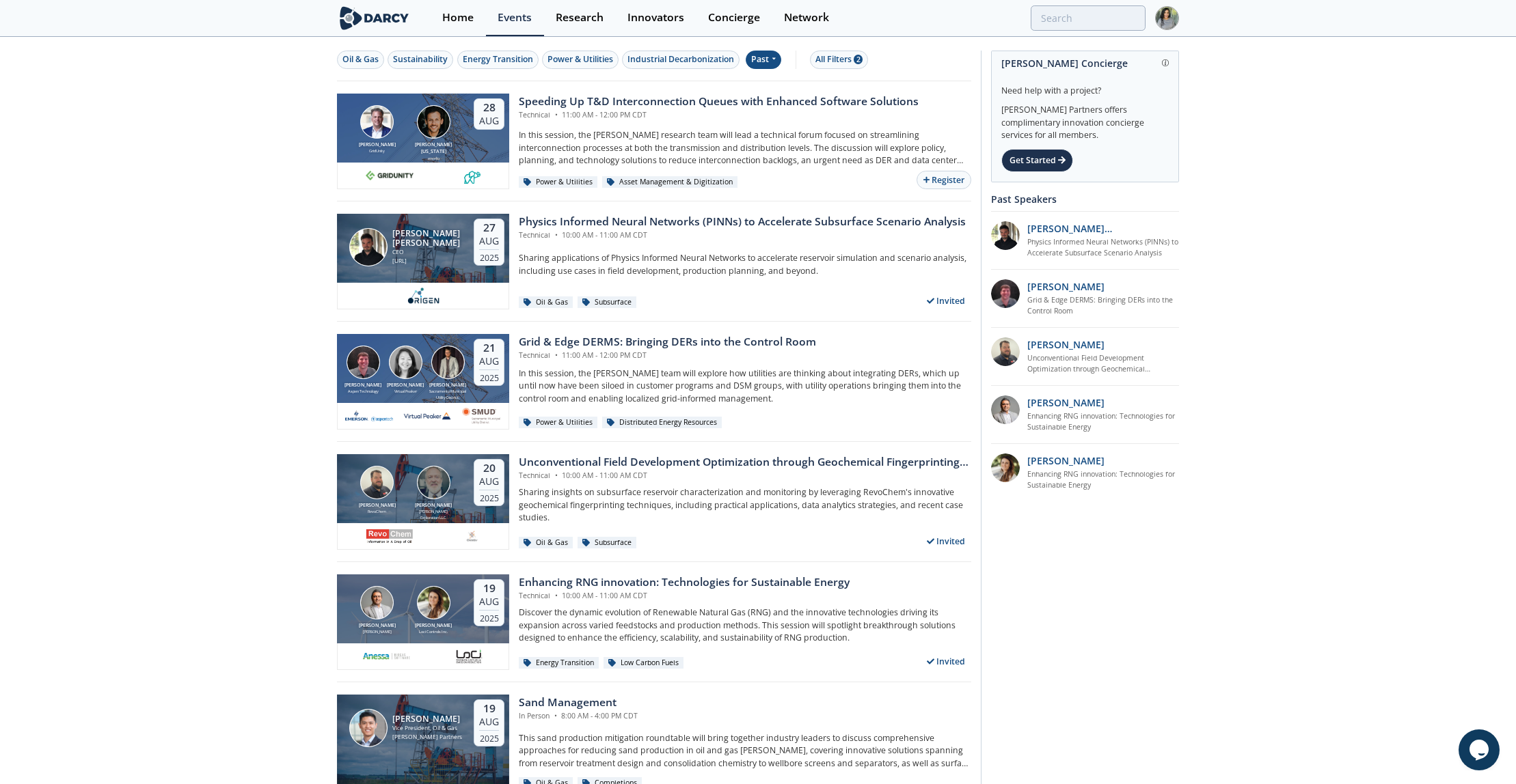
click at [769, 53] on div "Past" at bounding box center [764, 60] width 36 height 18
click at [842, 57] on div "All Filters 2" at bounding box center [839, 60] width 47 height 13
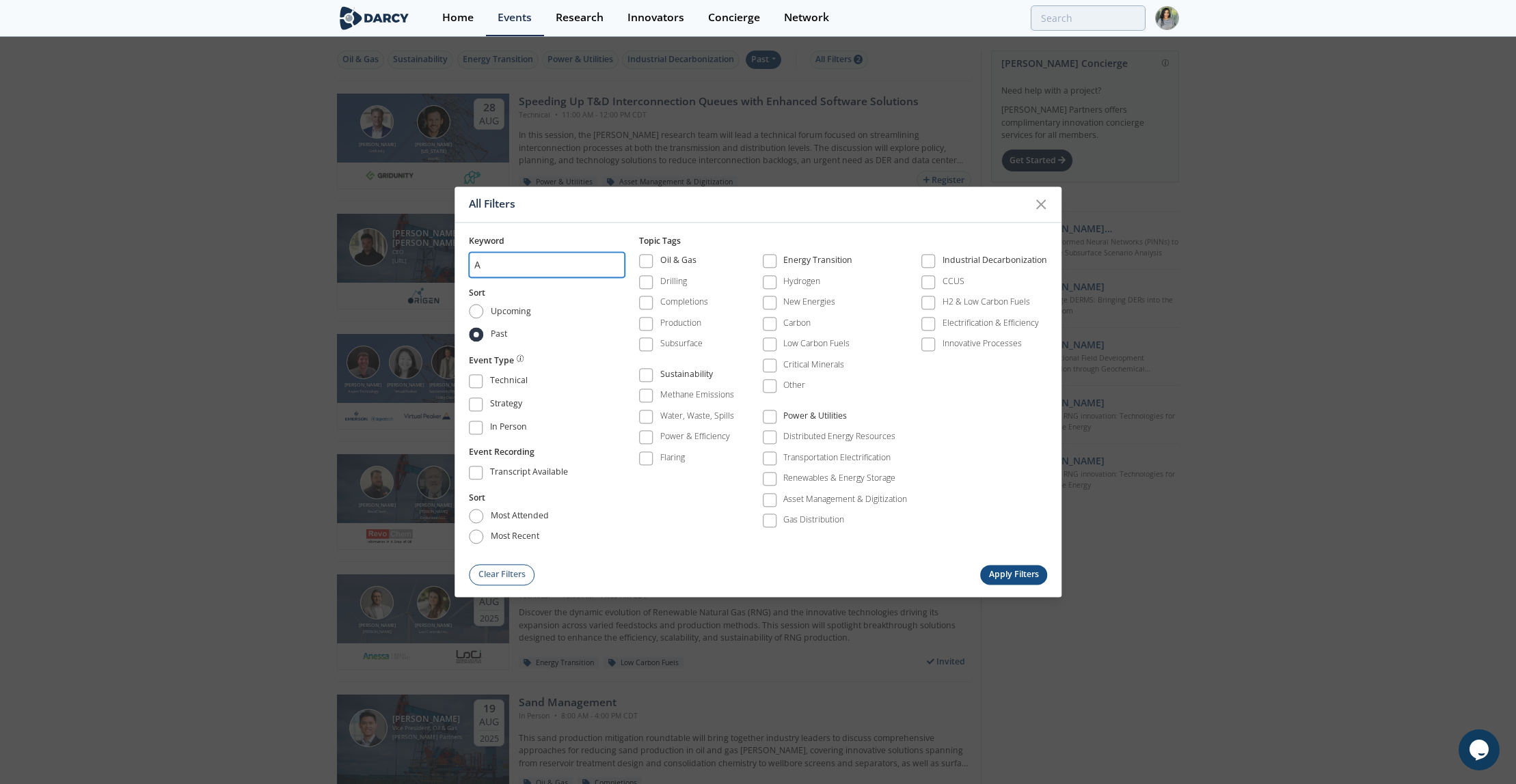
click at [495, 271] on input "A" at bounding box center [547, 265] width 156 height 25
click at [663, 338] on div "Subsurface" at bounding box center [681, 345] width 42 height 13
click at [1006, 570] on button "Apply Filters" at bounding box center [1014, 574] width 67 height 19
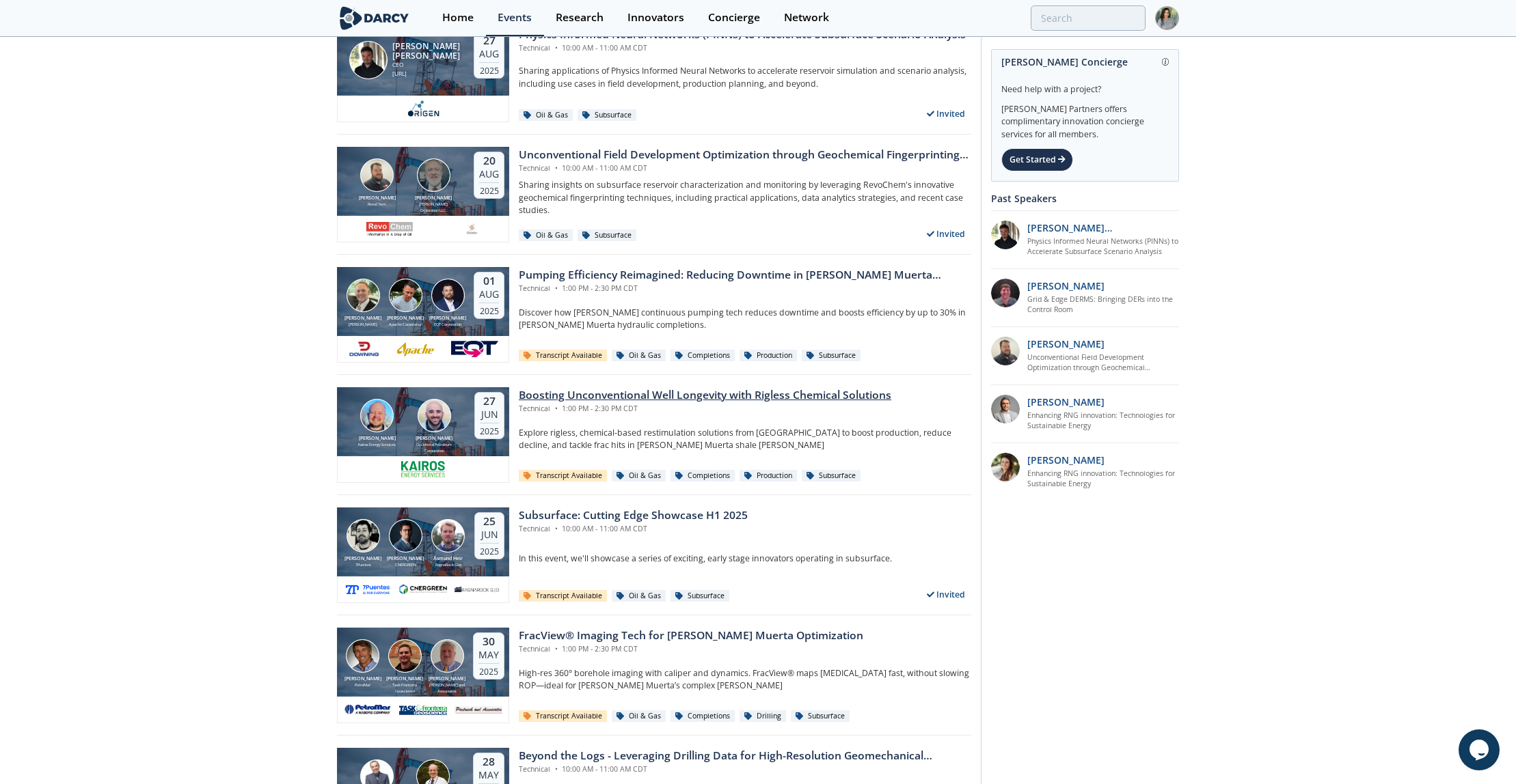
scroll to position [69, 0]
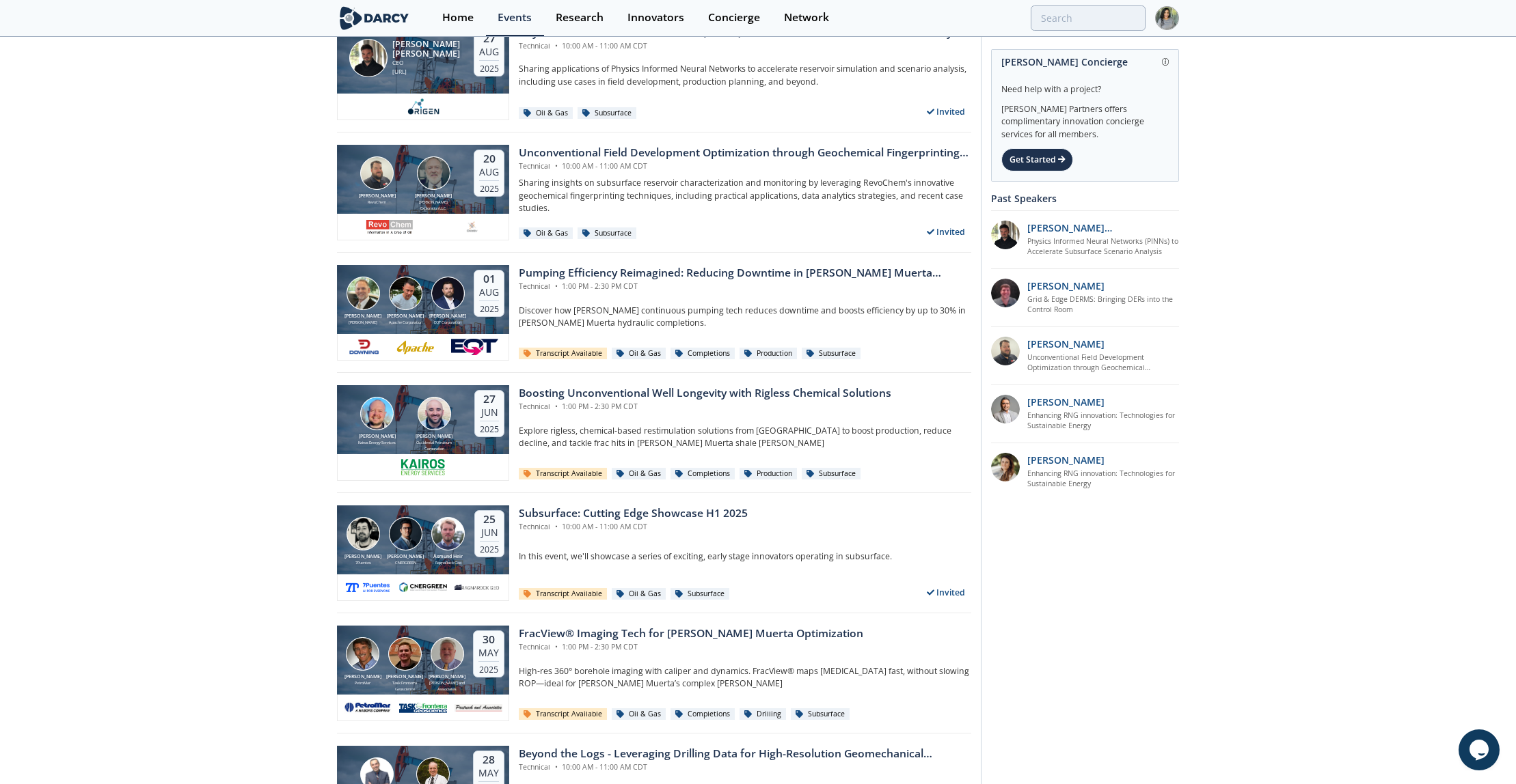
click at [562, 503] on div "[PERSON_NAME] 7Puentes [PERSON_NAME] CNERGREEN [PERSON_NAME] Geo [DATE] Subsurf…" at bounding box center [654, 553] width 634 height 120
click at [571, 515] on div "Subsurface: Cutting Edge Showcase H1 2025" at bounding box center [633, 514] width 229 height 17
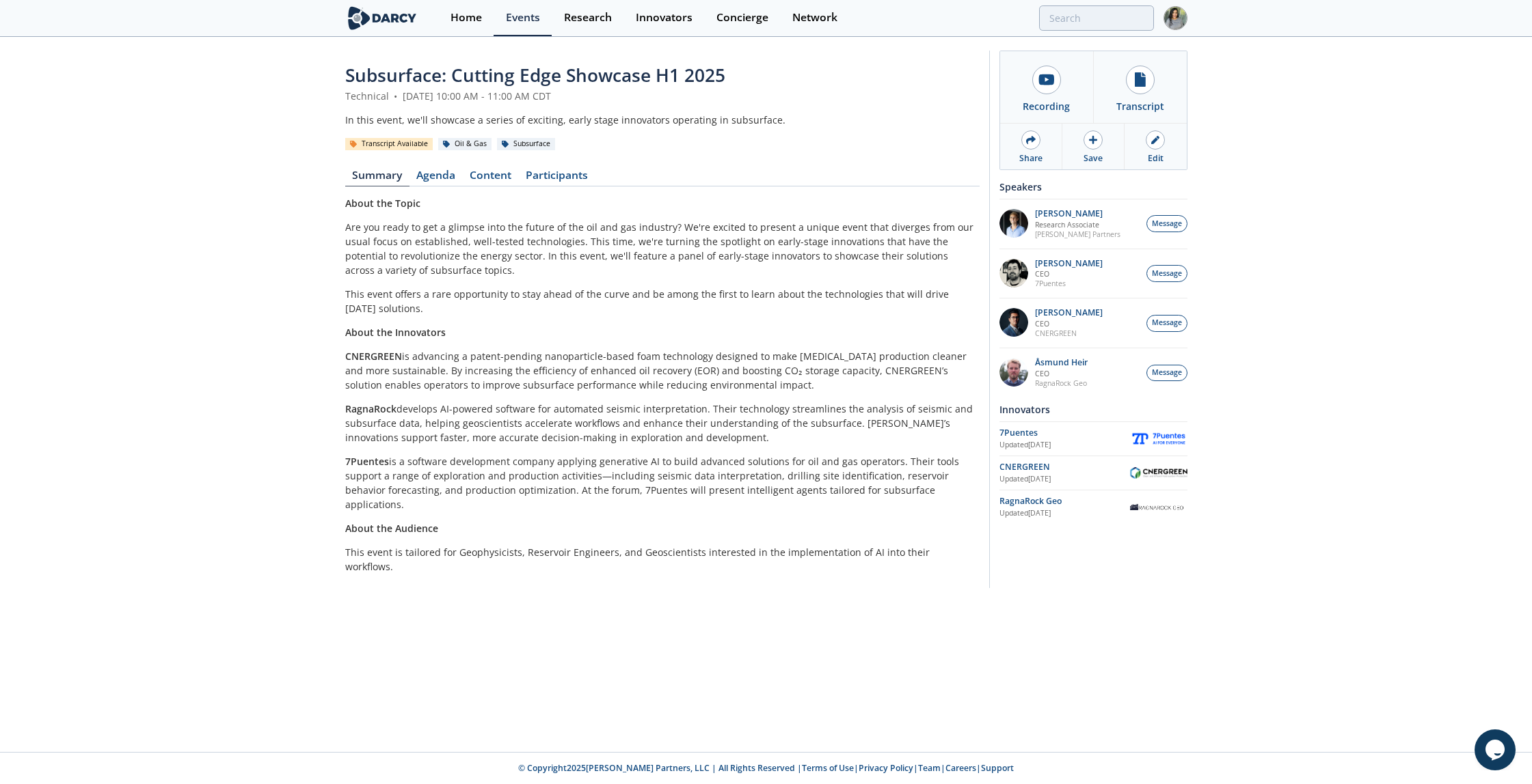
click at [492, 187] on div "Subsurface: Cutting Edge Showcase H1 2025 Technical • [DATE] 10:00 AM - 11:00 A…" at bounding box center [662, 322] width 634 height 522
click at [488, 170] on link "Content" at bounding box center [490, 178] width 56 height 17
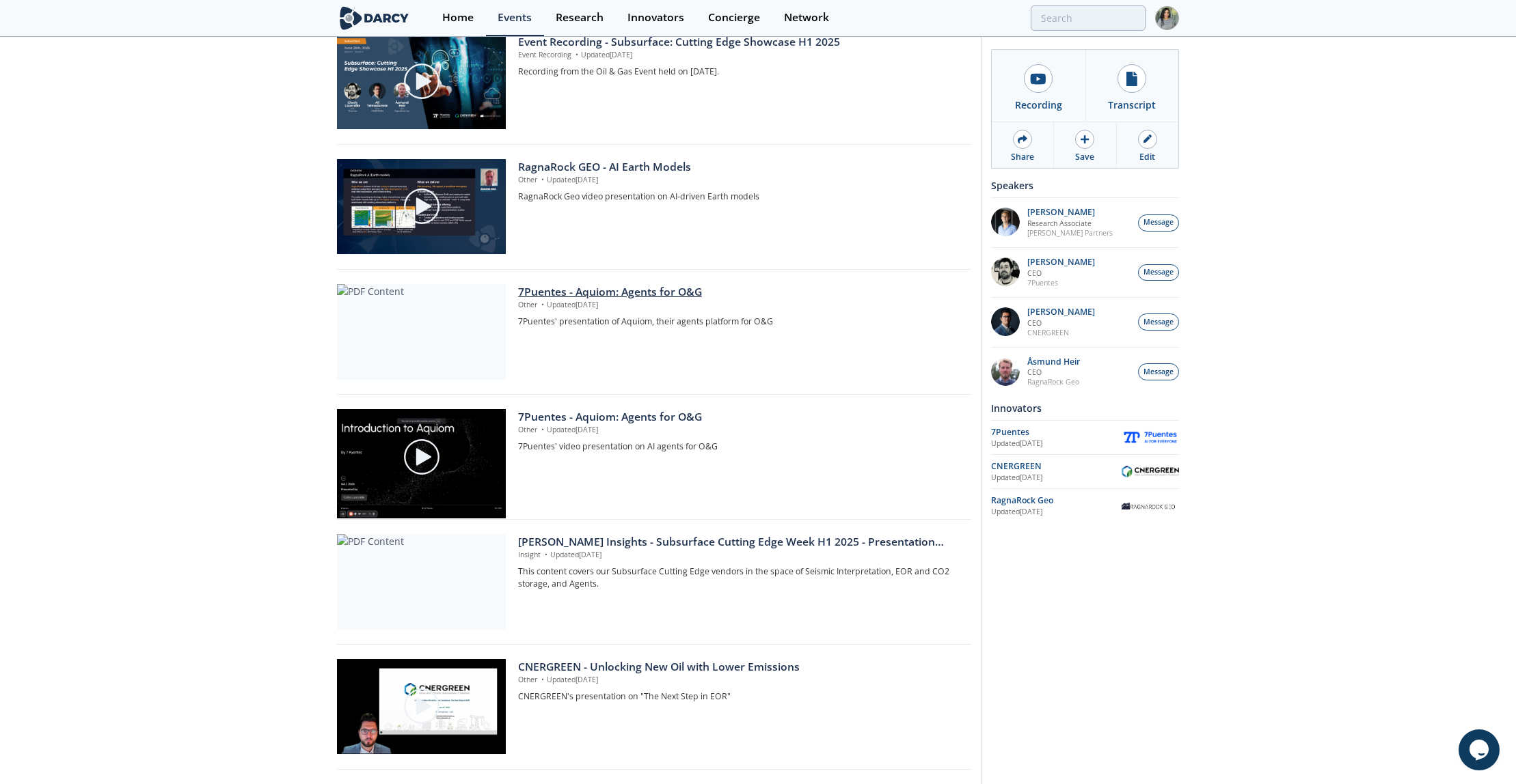
scroll to position [176, 0]
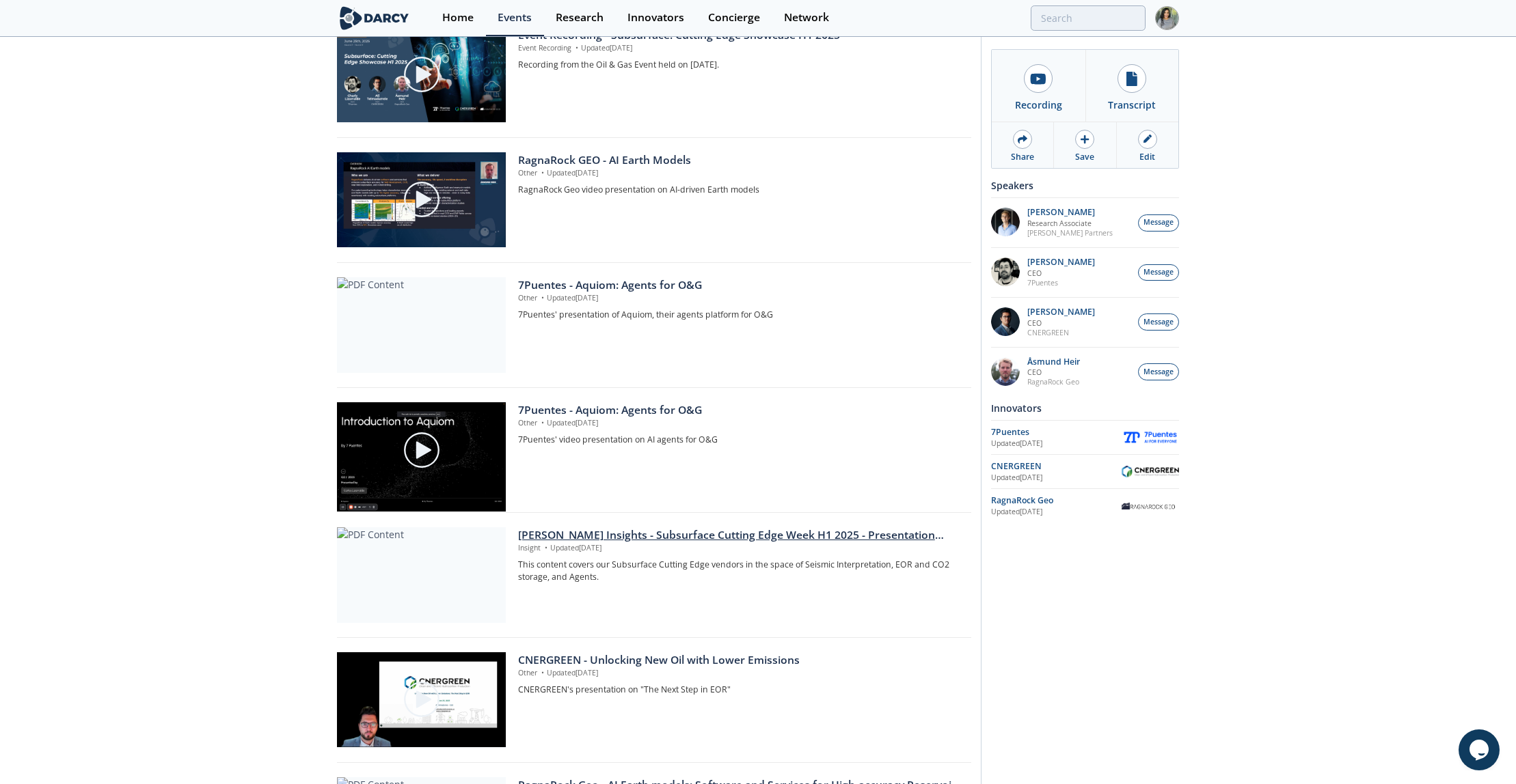
click at [596, 531] on div "[PERSON_NAME] Insights - Subsurface Cutting Edge Week H1 2025 - Presentation Sl…" at bounding box center [740, 535] width 444 height 17
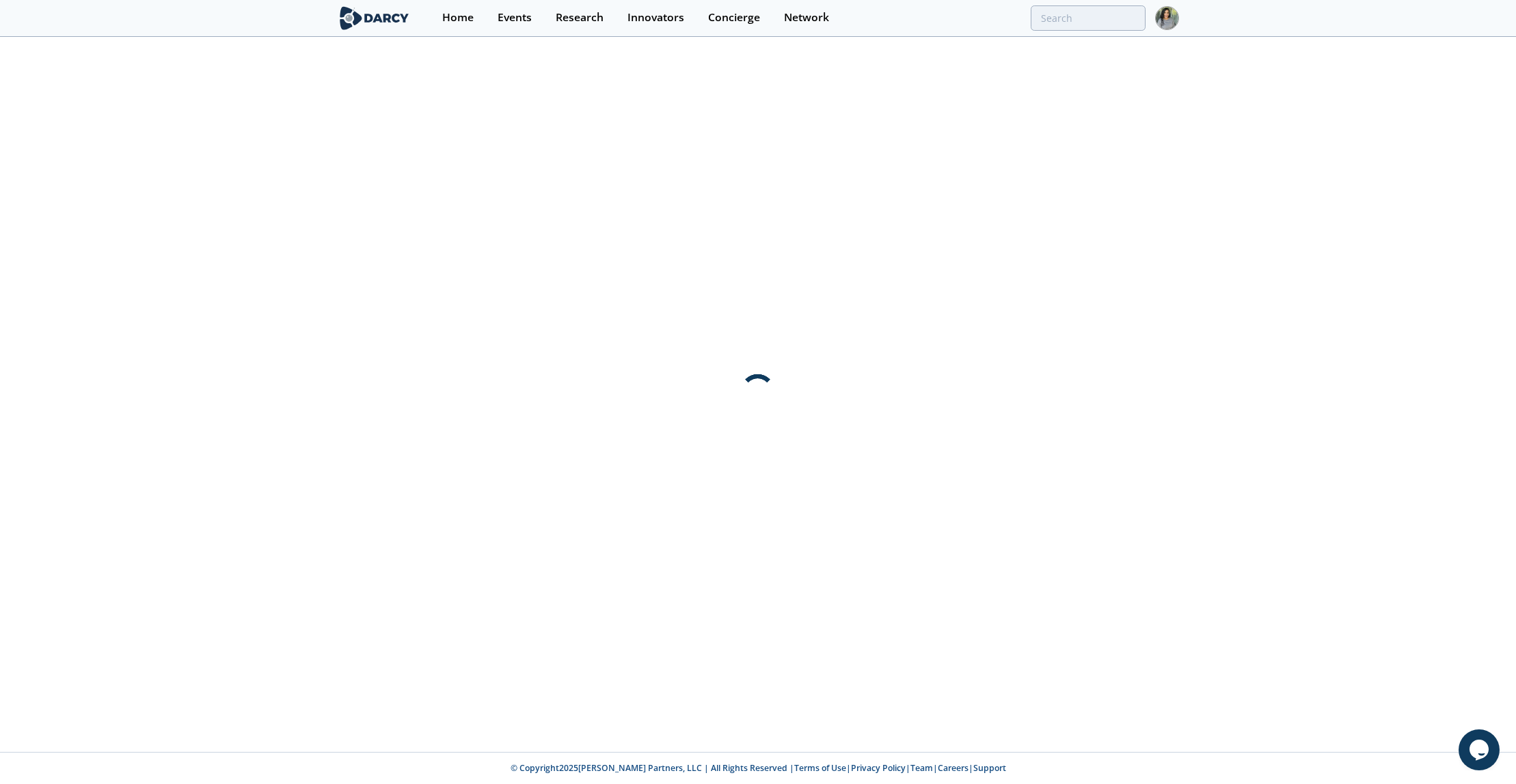
scroll to position [0, 0]
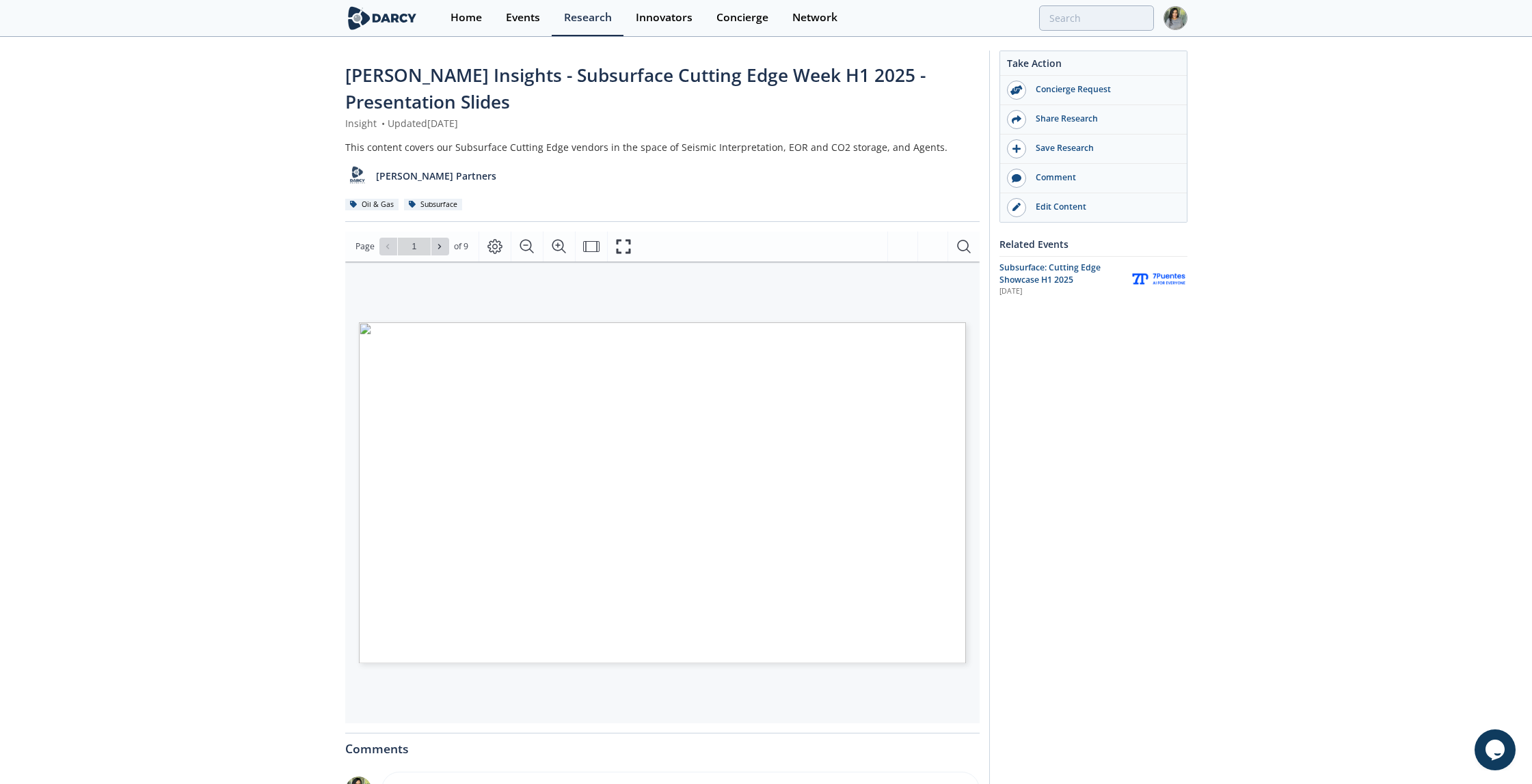
click at [438, 236] on div "Page Go to Page 1 of 9 1 / 9" at bounding box center [662, 246] width 634 height 30
click at [436, 244] on icon at bounding box center [440, 246] width 8 height 8
type input "2"
click at [632, 240] on button "Fullscreen" at bounding box center [623, 246] width 32 height 30
